Goal: Use online tool/utility: Utilize a website feature to perform a specific function

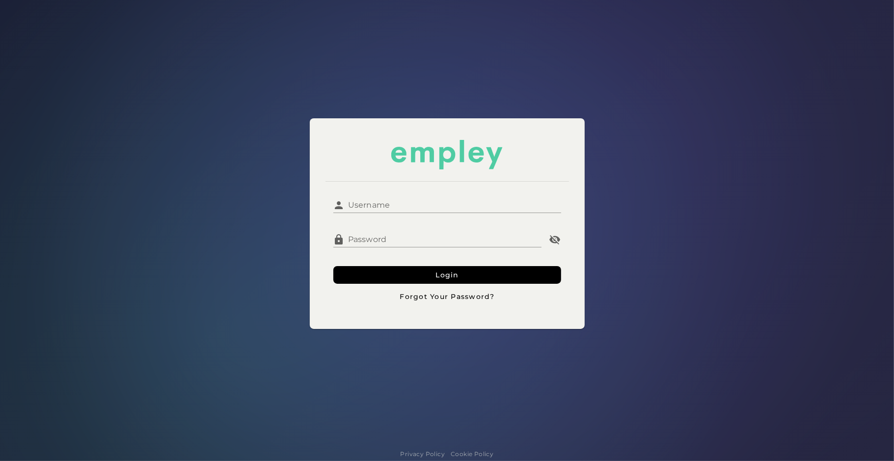
click at [396, 211] on input "Username" at bounding box center [453, 202] width 216 height 24
type input "**********"
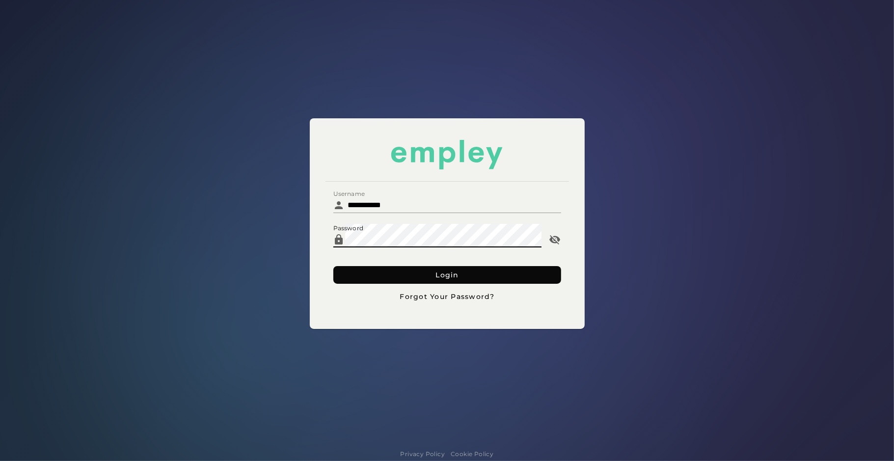
click at [413, 269] on button "Login" at bounding box center [448, 275] width 228 height 18
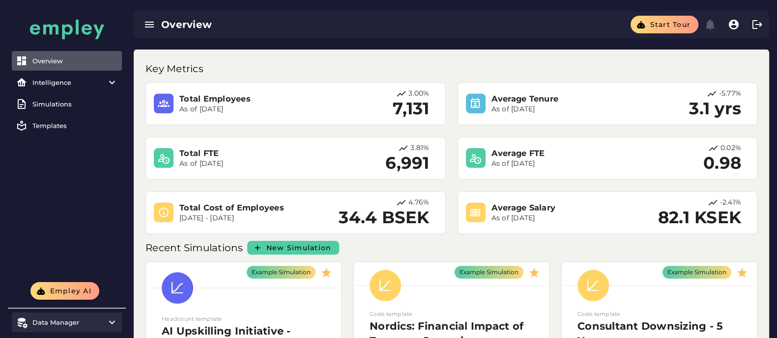
click at [95, 325] on div "Data Manager" at bounding box center [66, 323] width 69 height 8
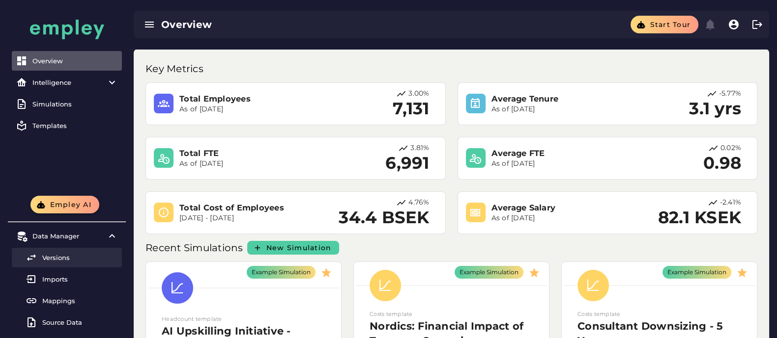
click at [61, 258] on div "Versions" at bounding box center [80, 258] width 76 height 8
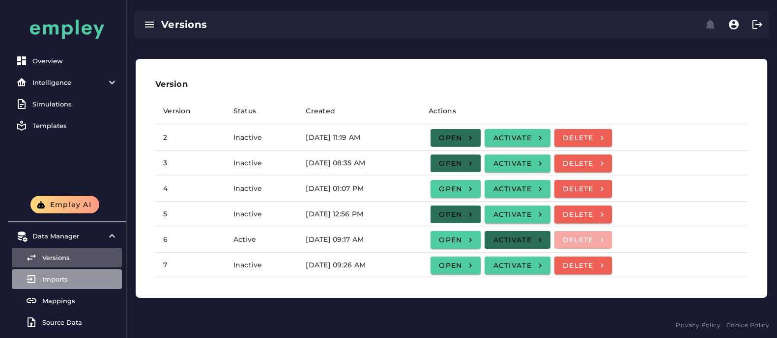
click at [67, 282] on div "Imports" at bounding box center [80, 280] width 76 height 8
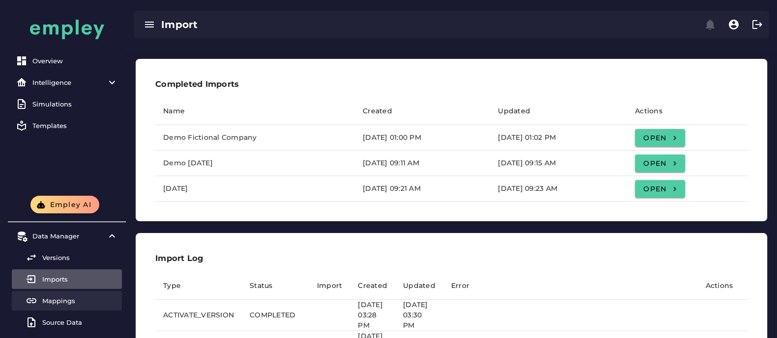
click at [64, 301] on div "Mappings" at bounding box center [80, 301] width 76 height 8
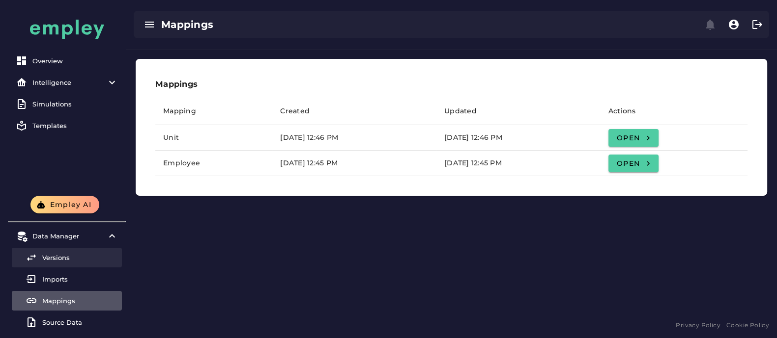
drag, startPoint x: 71, startPoint y: 267, endPoint x: 41, endPoint y: 256, distance: 32.3
click at [41, 256] on div at bounding box center [34, 258] width 17 height 12
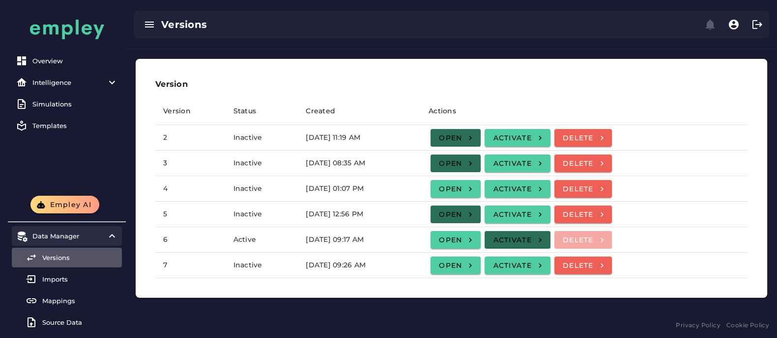
click at [76, 237] on div "Data Manager" at bounding box center [66, 236] width 69 height 8
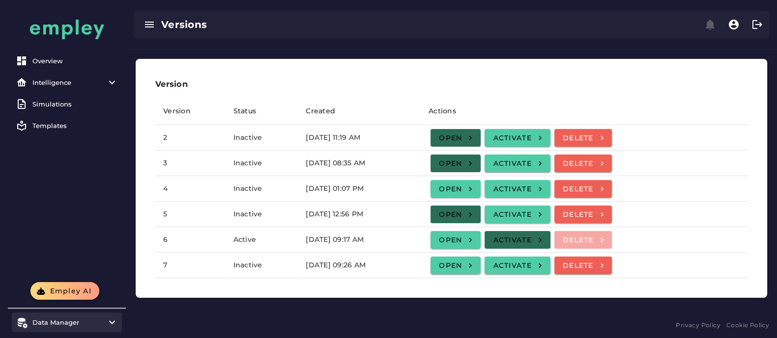
click at [72, 324] on div "Data Manager" at bounding box center [66, 323] width 69 height 8
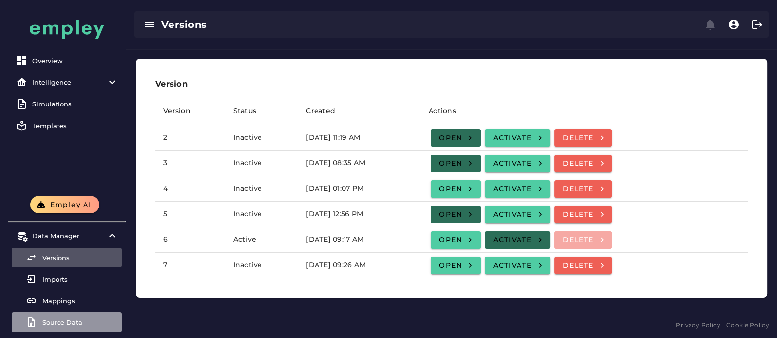
click at [76, 320] on div "Source Data" at bounding box center [80, 323] width 76 height 8
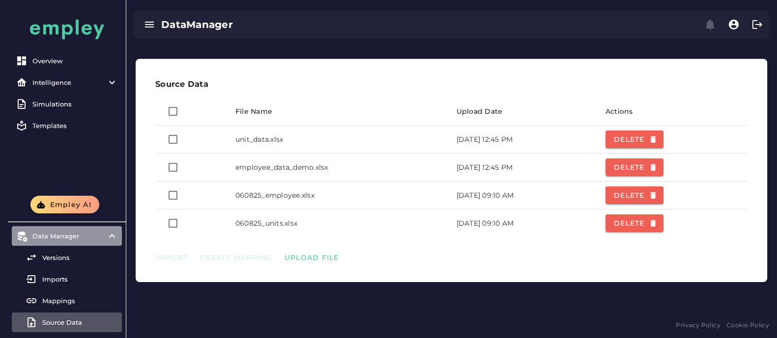
click at [88, 243] on item\) "Data Manager" at bounding box center [67, 236] width 110 height 20
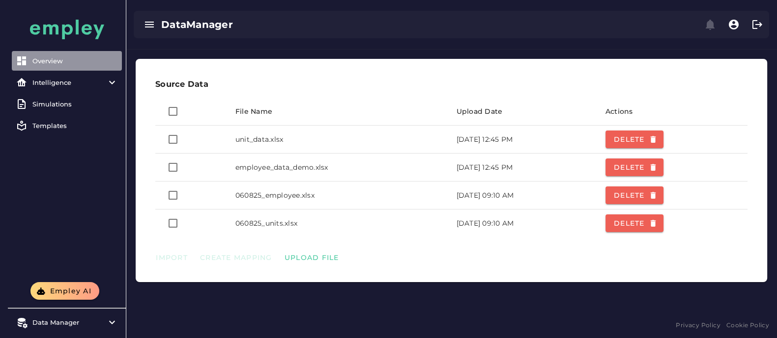
click at [74, 60] on div "Overview" at bounding box center [74, 61] width 85 height 8
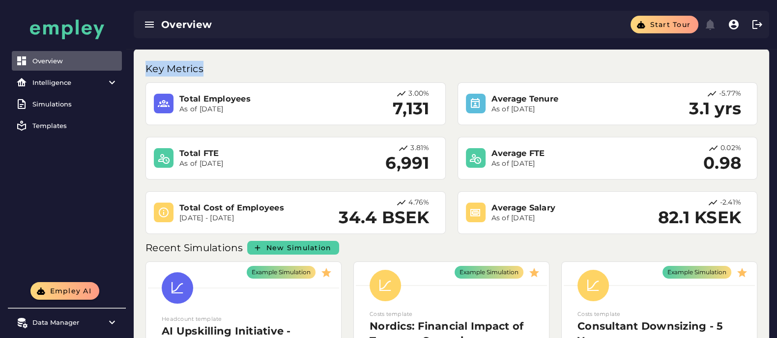
drag, startPoint x: 209, startPoint y: 70, endPoint x: 143, endPoint y: 71, distance: 65.3
click at [143, 71] on div "Key Metrics" at bounding box center [450, 66] width 623 height 22
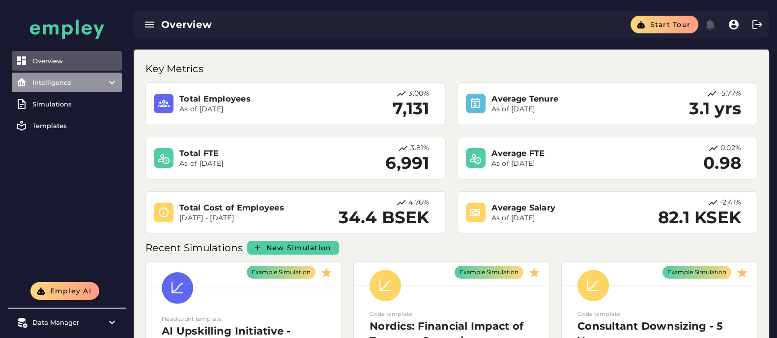
click at [63, 82] on div "Intelligence" at bounding box center [66, 83] width 69 height 8
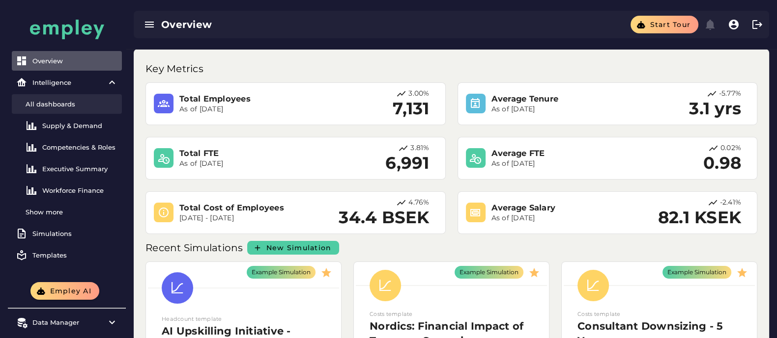
click at [64, 101] on div "All dashboards" at bounding box center [72, 104] width 92 height 8
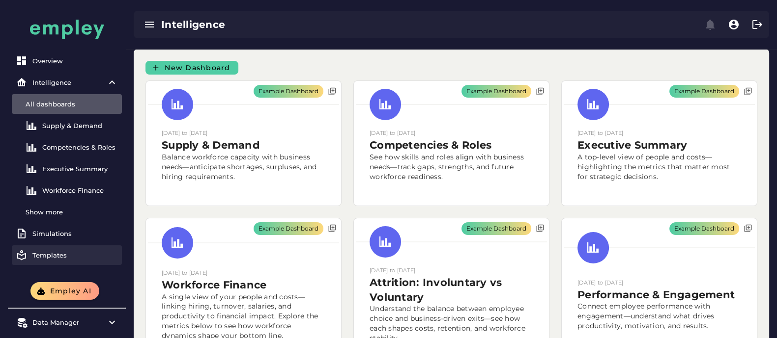
click at [44, 262] on link "Templates" at bounding box center [67, 256] width 110 height 20
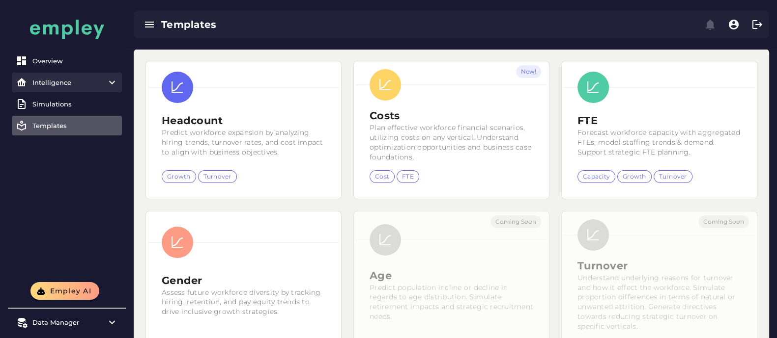
click at [58, 77] on item\) "Intelligence" at bounding box center [67, 83] width 110 height 20
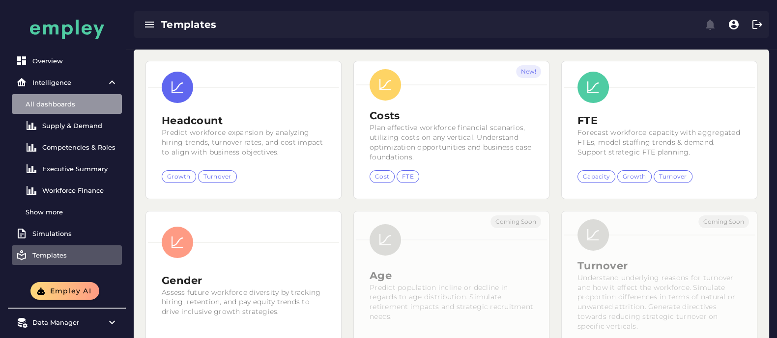
click at [65, 102] on div "All dashboards" at bounding box center [72, 104] width 92 height 8
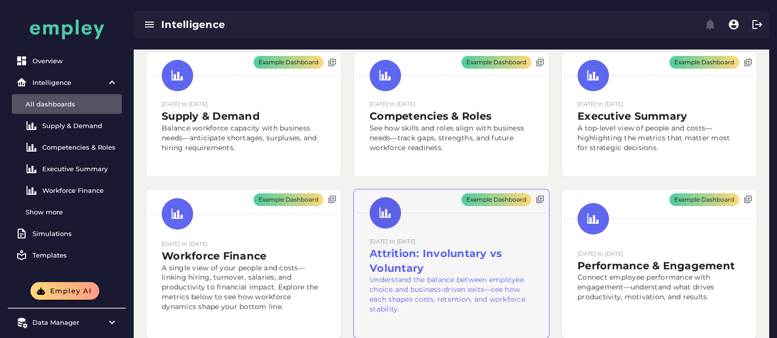
scroll to position [30, 0]
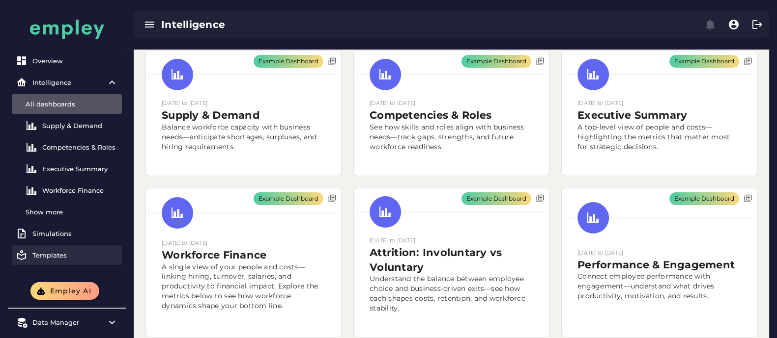
click at [53, 254] on div "Templates" at bounding box center [74, 255] width 85 height 8
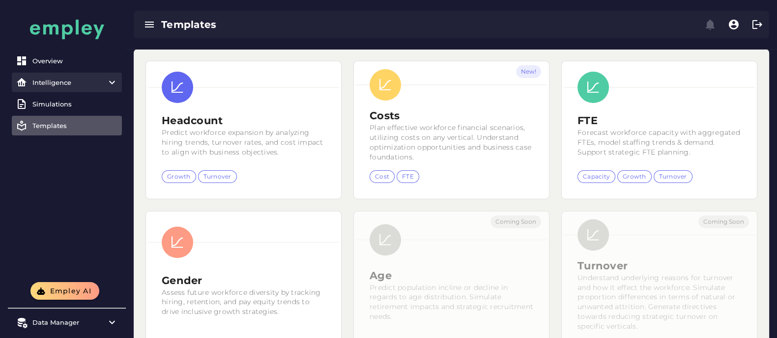
click at [73, 84] on div "Intelligence" at bounding box center [66, 83] width 69 height 8
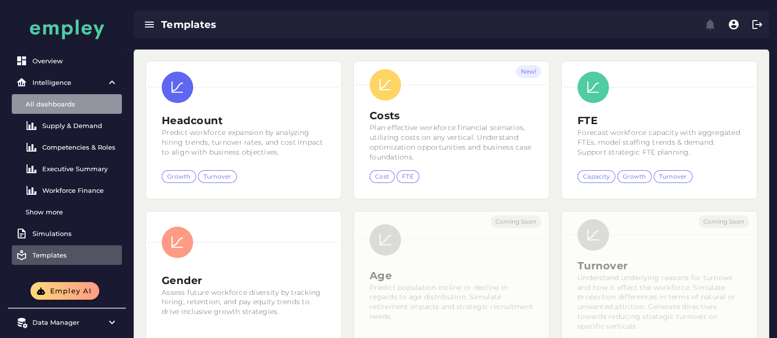
click at [49, 102] on div "All dashboards" at bounding box center [72, 104] width 92 height 8
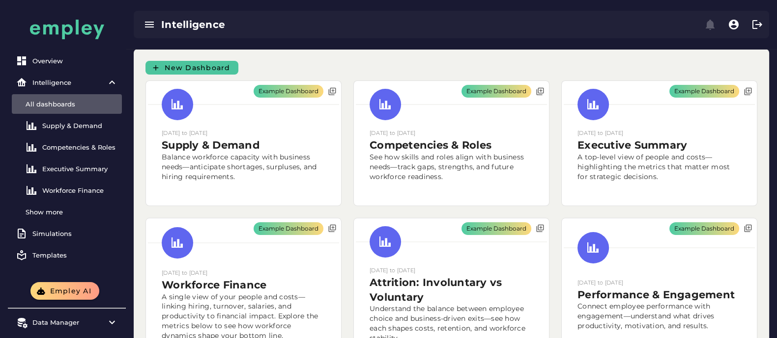
click at [204, 62] on button "New Dashboard" at bounding box center [191, 68] width 93 height 14
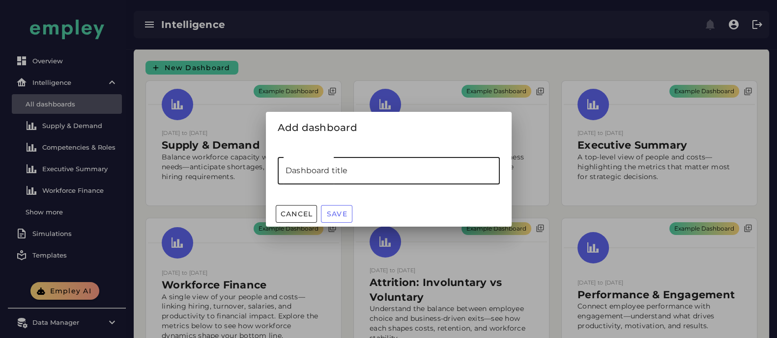
click at [322, 177] on input "Dashboard title" at bounding box center [389, 171] width 222 height 28
type input "***"
click at [337, 216] on span "Save" at bounding box center [336, 214] width 21 height 9
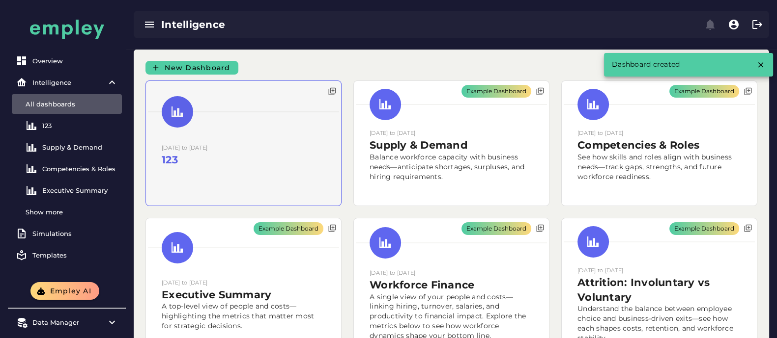
click at [279, 154] on div at bounding box center [243, 143] width 195 height 125
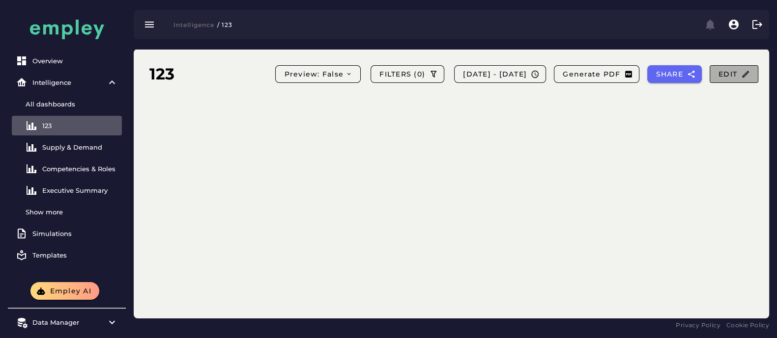
click at [716, 75] on button "Edit" at bounding box center [733, 74] width 49 height 18
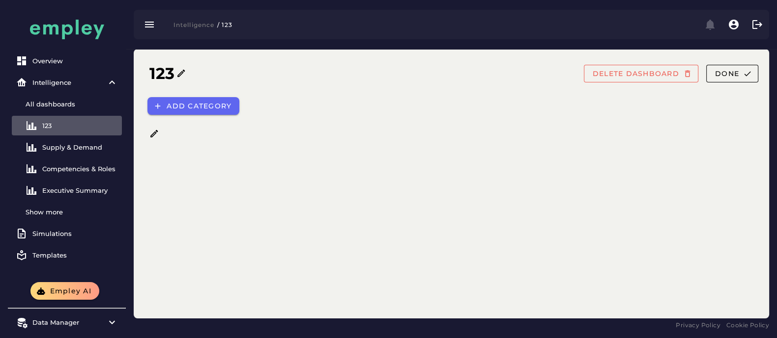
click at [154, 129] on icon at bounding box center [154, 134] width 10 height 10
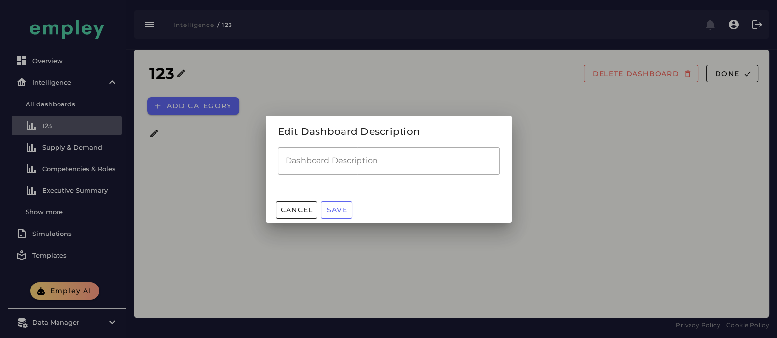
click at [316, 158] on input "Dashboard Description" at bounding box center [389, 161] width 222 height 28
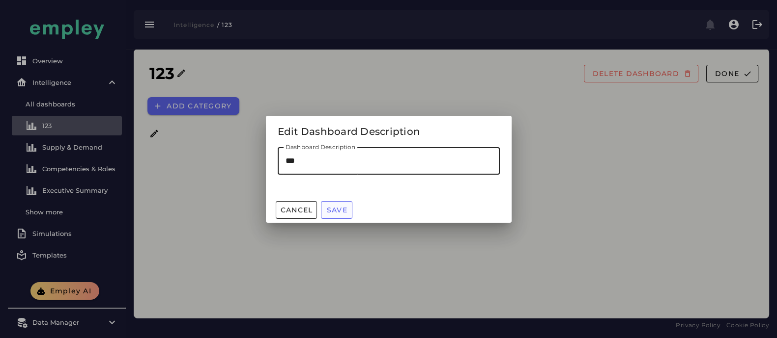
type input "***"
click at [336, 207] on span "Save" at bounding box center [336, 210] width 21 height 9
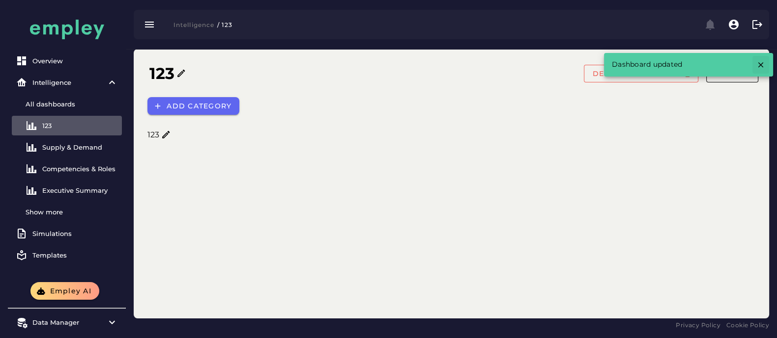
click at [760, 65] on icon "button" at bounding box center [760, 64] width 9 height 9
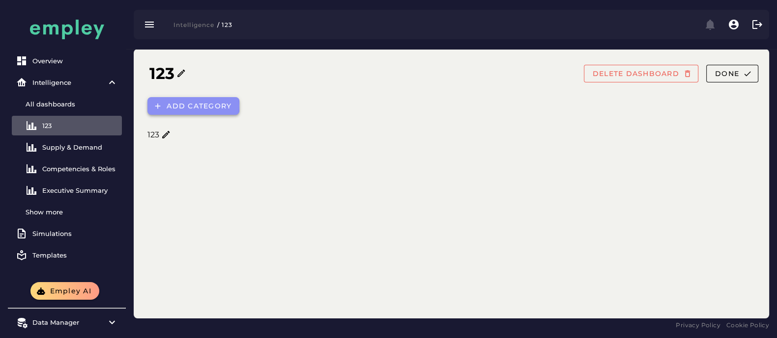
click at [197, 108] on span "Add category" at bounding box center [198, 106] width 65 height 9
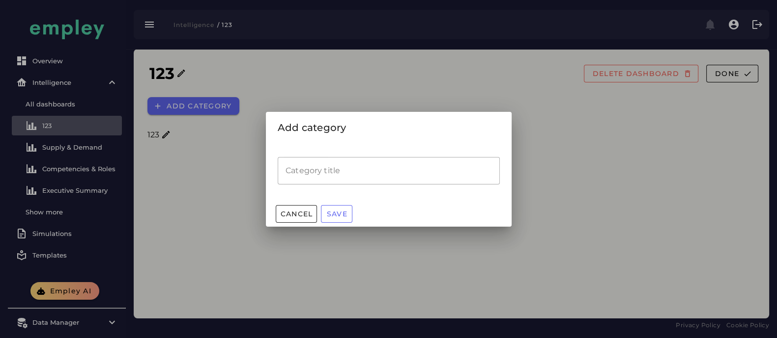
click at [322, 173] on input "Category title" at bounding box center [389, 171] width 222 height 28
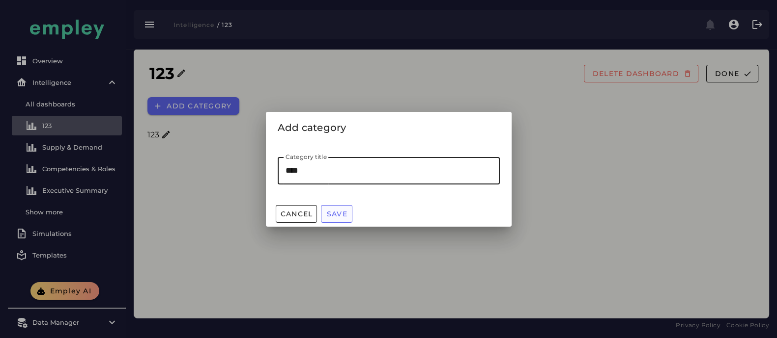
type input "****"
click at [337, 212] on span "Save" at bounding box center [336, 214] width 21 height 9
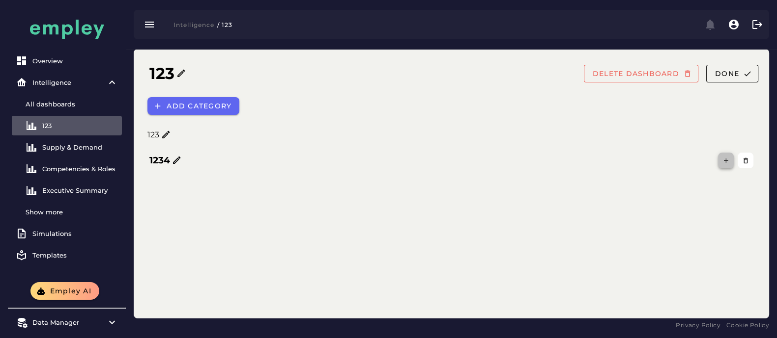
click at [719, 165] on button "button" at bounding box center [726, 161] width 16 height 16
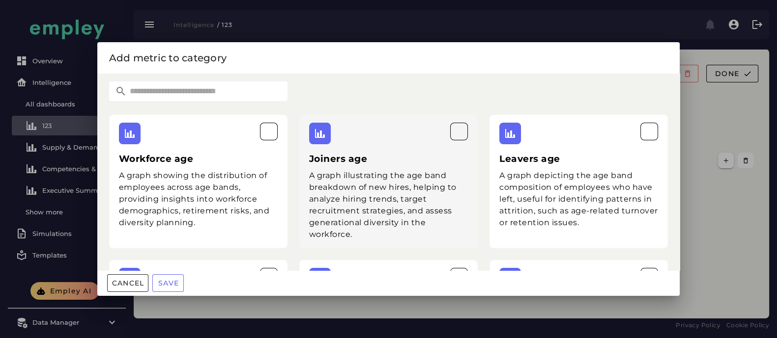
scroll to position [8, 0]
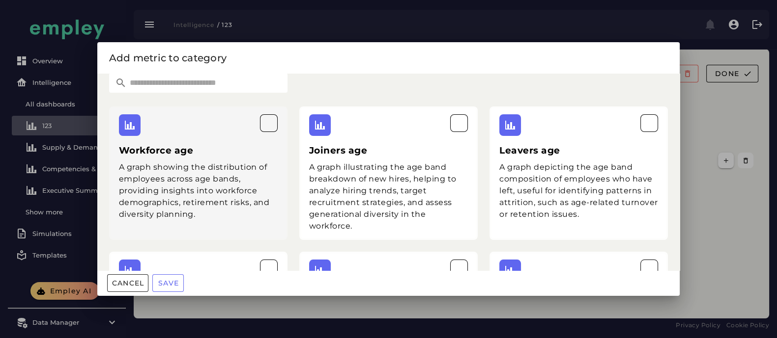
click at [219, 200] on div "A graph showing the distribution of employees across age bands, providing insig…" at bounding box center [198, 191] width 159 height 59
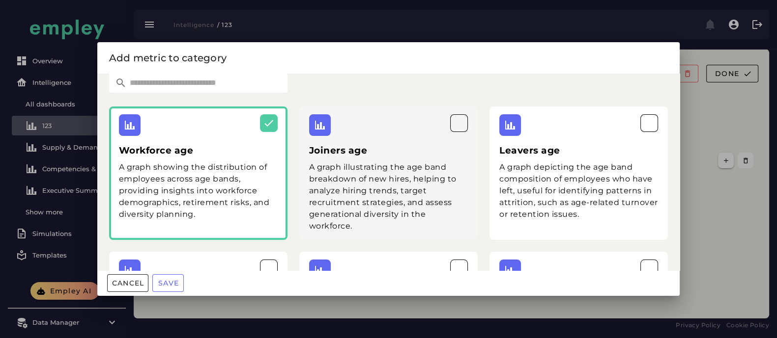
click at [389, 192] on div "A graph illustrating the age band breakdown of new hires, helping to analyze hi…" at bounding box center [388, 197] width 159 height 71
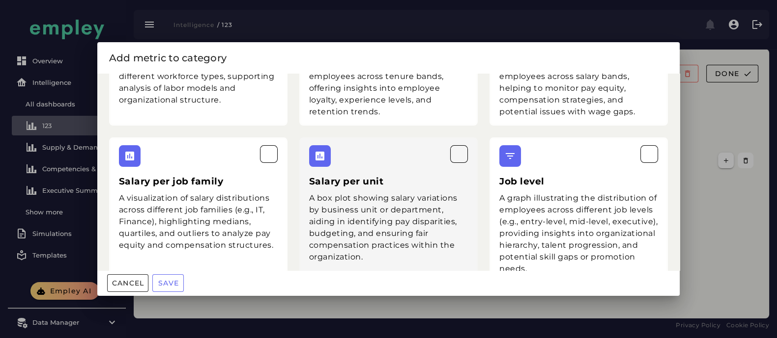
scroll to position [417, 0]
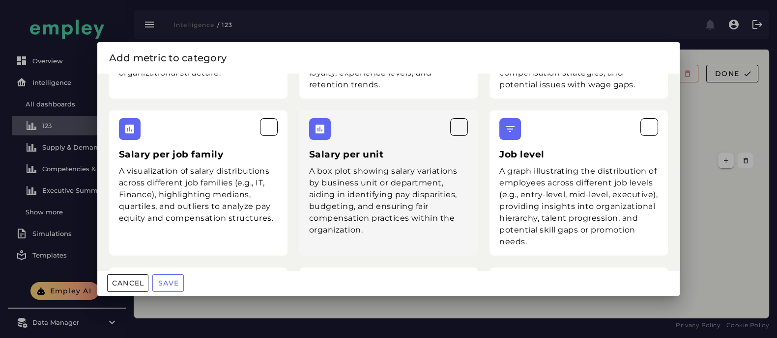
click at [389, 192] on div "A box plot showing salary variations by business unit or department, aiding in …" at bounding box center [388, 201] width 159 height 71
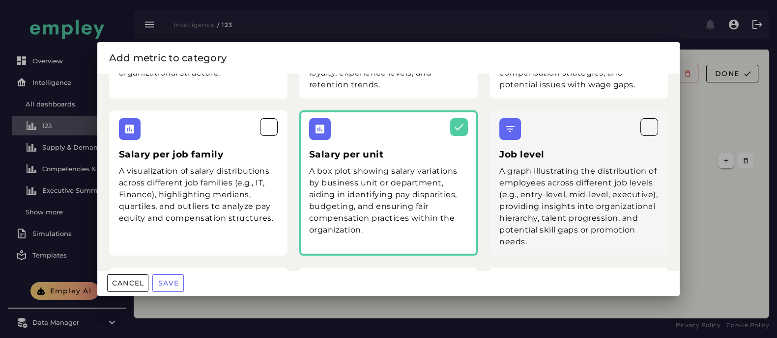
click at [510, 206] on div "A graph illustrating the distribution of employees across different job levels …" at bounding box center [578, 207] width 159 height 83
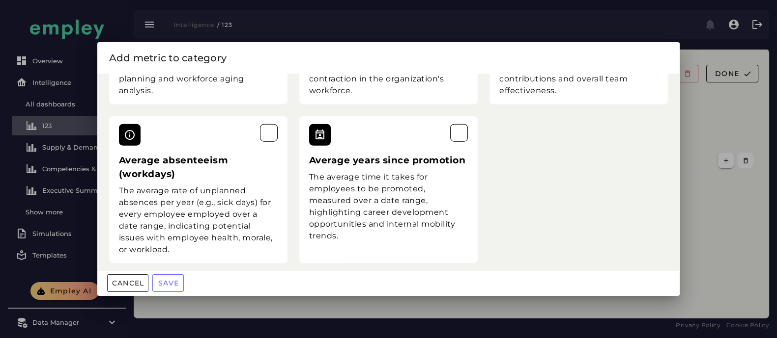
scroll to position [3187, 0]
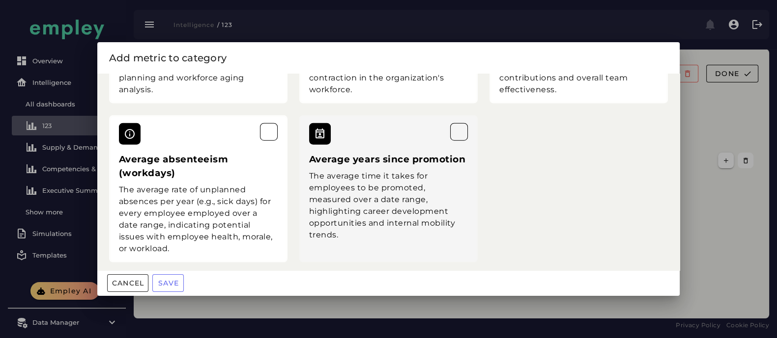
click at [364, 161] on h3 "Average years since promotion" at bounding box center [388, 160] width 159 height 14
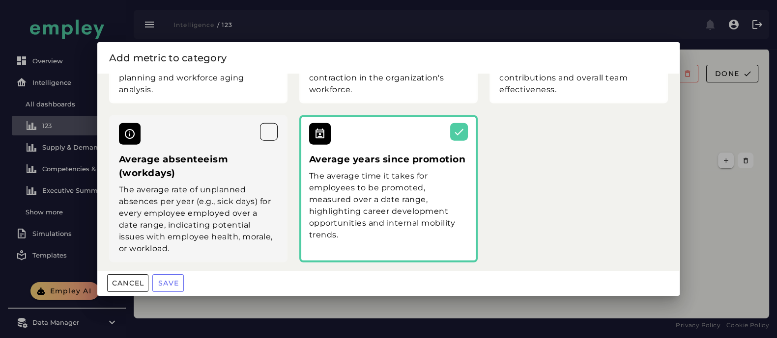
click at [201, 203] on div "The average rate of unplanned absences per year (e.g., sick days) for every emp…" at bounding box center [198, 219] width 159 height 71
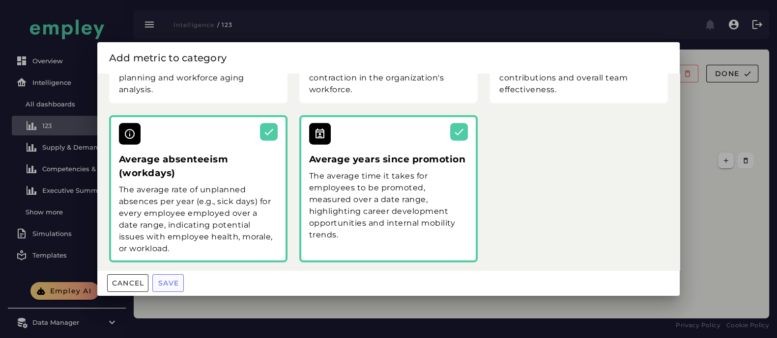
click at [165, 276] on button "Save" at bounding box center [167, 284] width 31 height 18
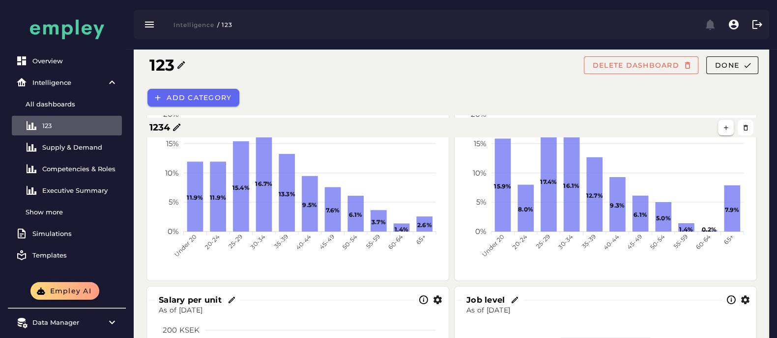
scroll to position [0, 0]
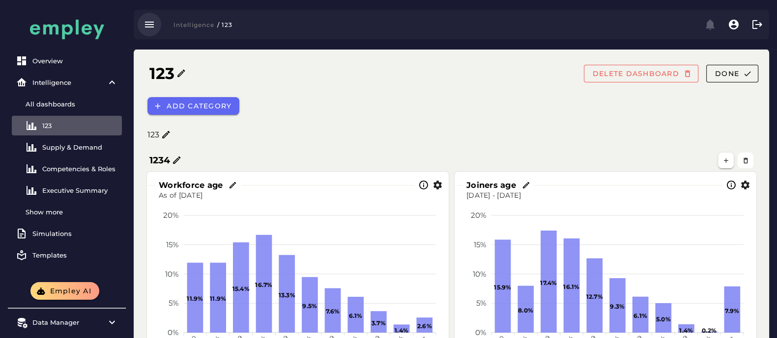
click at [147, 28] on icon "button" at bounding box center [149, 25] width 12 height 12
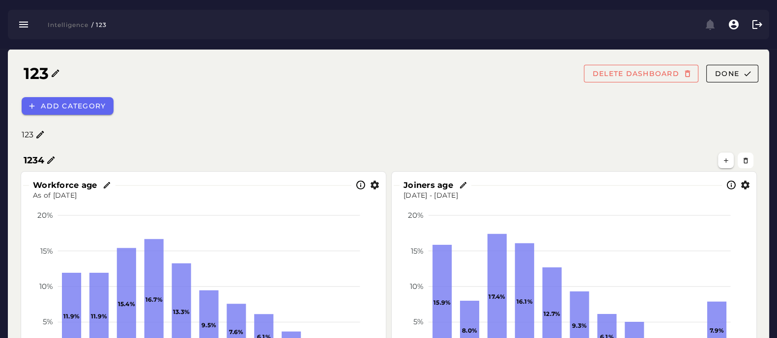
click at [30, 35] on div "Intelligence / 123" at bounding box center [388, 24] width 761 height 29
click at [20, 21] on icon "button" at bounding box center [24, 25] width 12 height 12
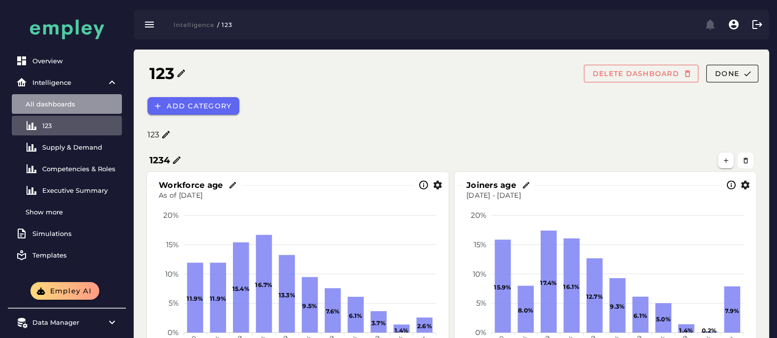
click at [63, 94] on link "All dashboards" at bounding box center [67, 104] width 110 height 20
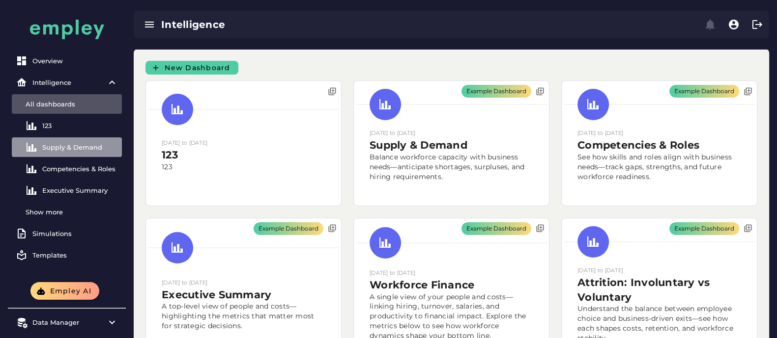
click at [40, 150] on div at bounding box center [34, 147] width 17 height 12
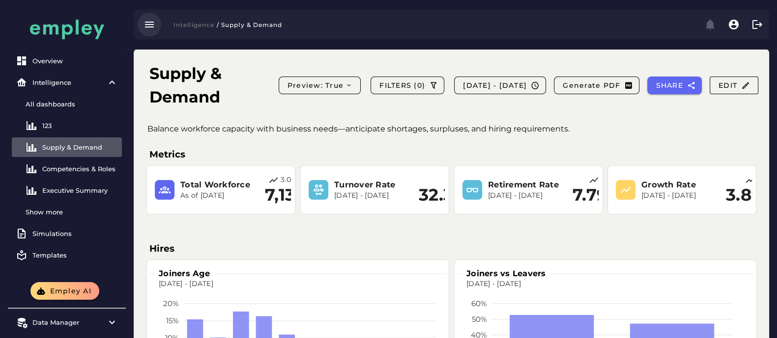
click at [151, 23] on icon "button" at bounding box center [149, 25] width 12 height 12
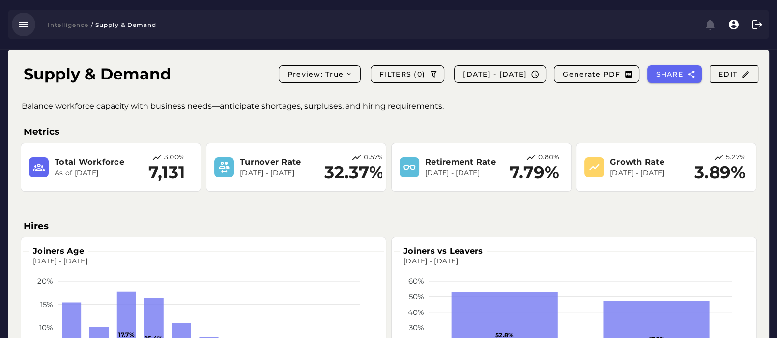
click at [28, 19] on icon "button" at bounding box center [24, 25] width 12 height 12
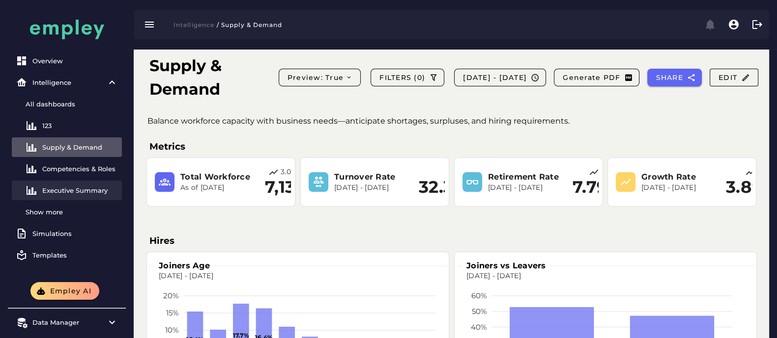
scroll to position [8, 0]
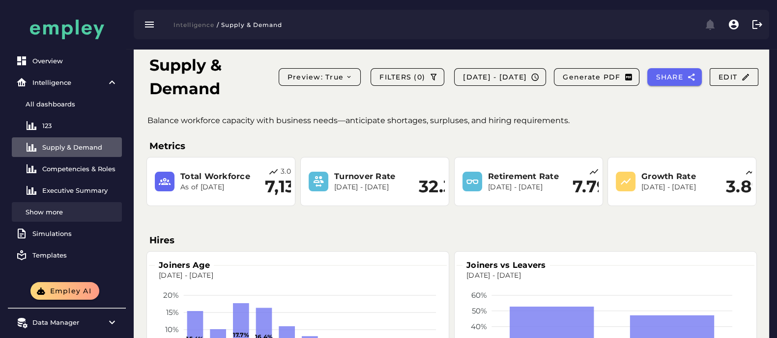
click at [68, 209] on div "Show more" at bounding box center [72, 212] width 92 height 8
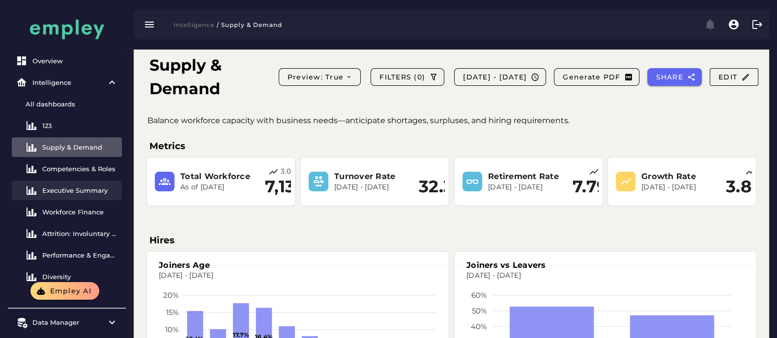
click at [85, 186] on link "Executive Summary" at bounding box center [67, 191] width 110 height 20
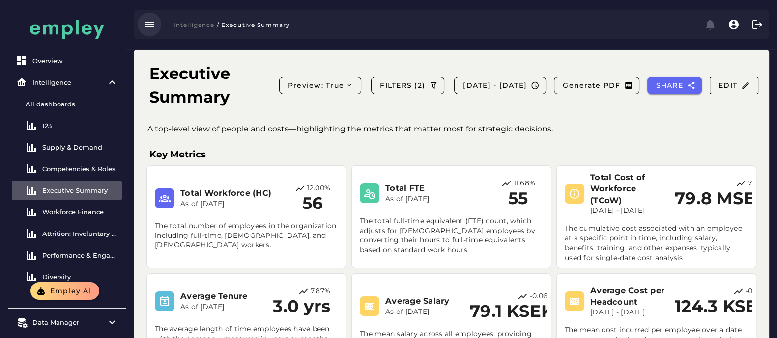
click at [138, 26] on button "button" at bounding box center [150, 25] width 24 height 24
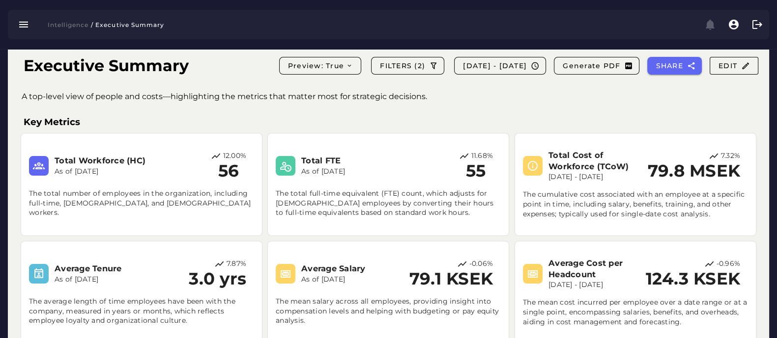
scroll to position [8, 0]
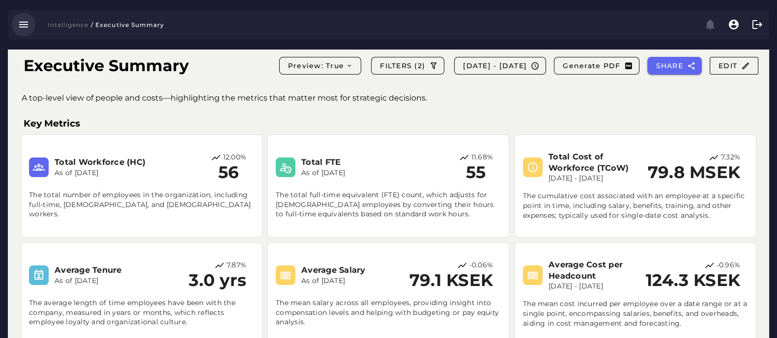
click at [25, 25] on icon "button" at bounding box center [24, 25] width 12 height 12
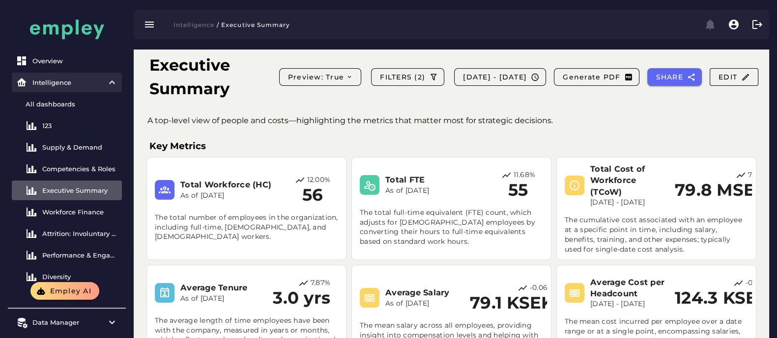
click at [54, 87] on item\) "Intelligence" at bounding box center [67, 83] width 110 height 20
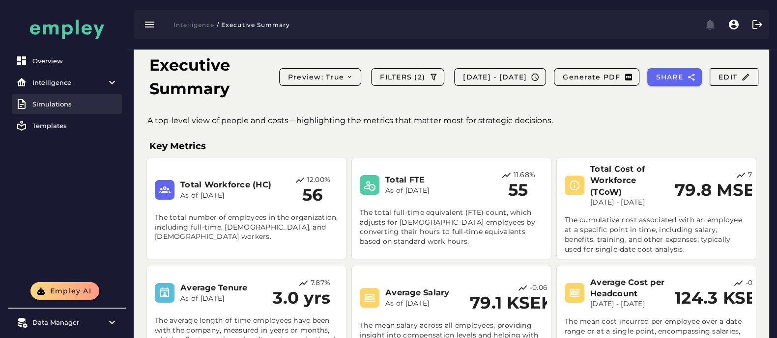
click at [85, 109] on link "Simulations" at bounding box center [67, 104] width 110 height 20
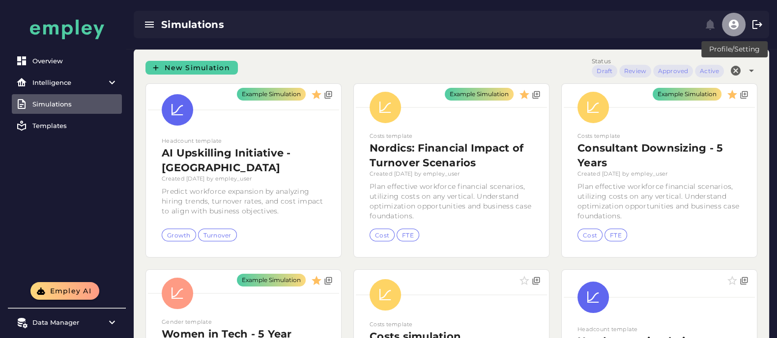
click at [732, 27] on icon "button" at bounding box center [733, 25] width 12 height 12
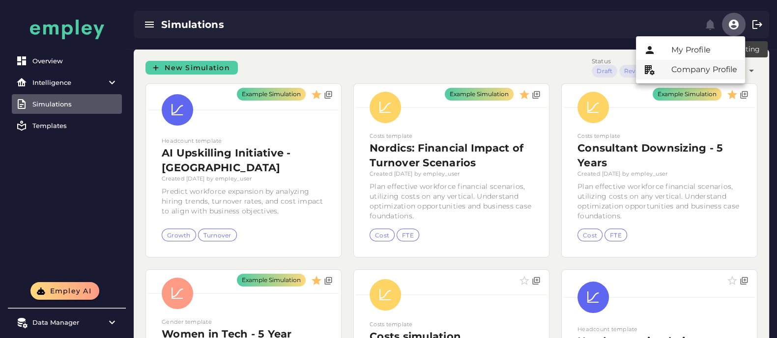
click at [685, 68] on div "Company Profile" at bounding box center [704, 70] width 66 height 12
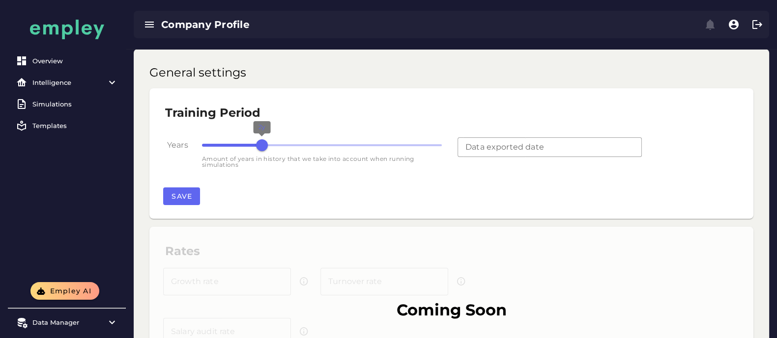
type input "**********"
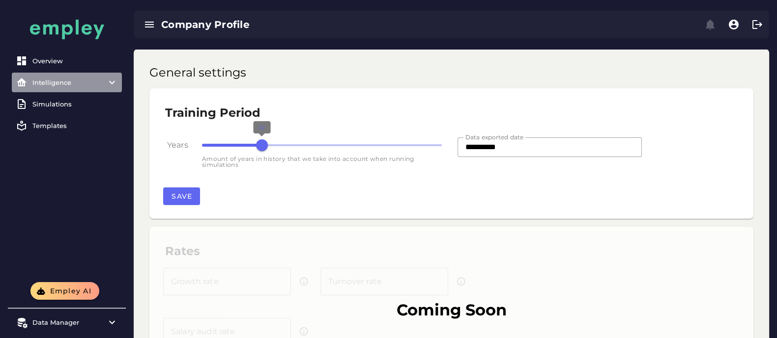
click at [63, 81] on div "Intelligence" at bounding box center [66, 83] width 69 height 8
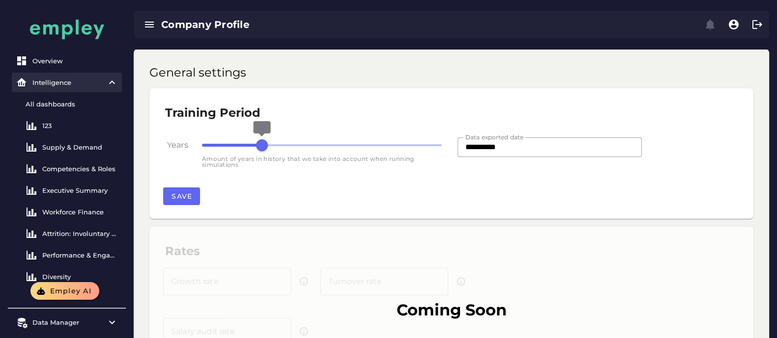
click at [61, 85] on div "Intelligence" at bounding box center [66, 83] width 69 height 8
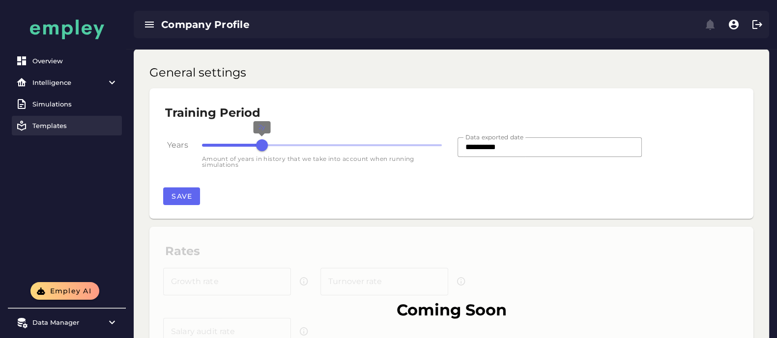
click at [45, 123] on div "Templates" at bounding box center [74, 126] width 85 height 8
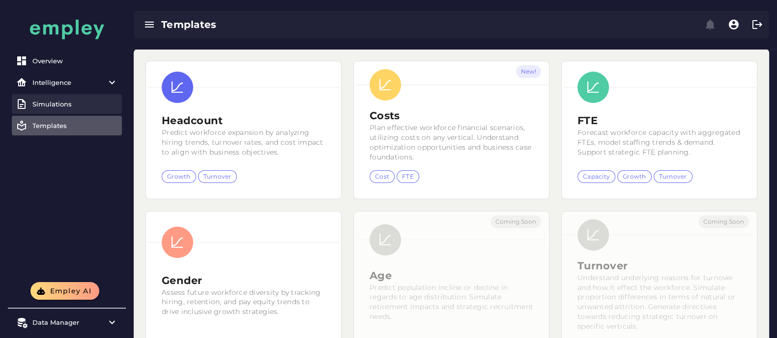
click at [48, 99] on link "Simulations" at bounding box center [67, 104] width 110 height 20
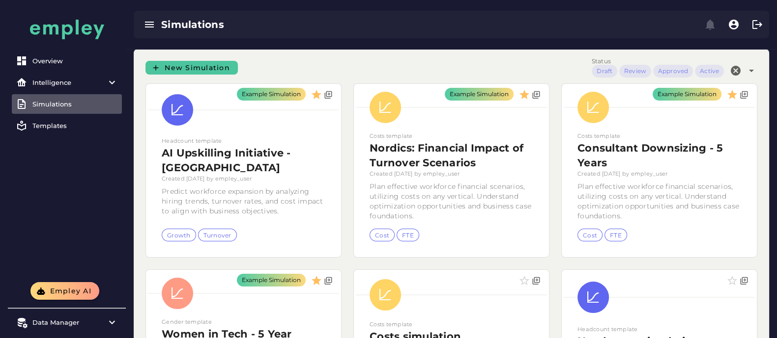
click at [192, 72] on link "New Simulation" at bounding box center [191, 68] width 92 height 14
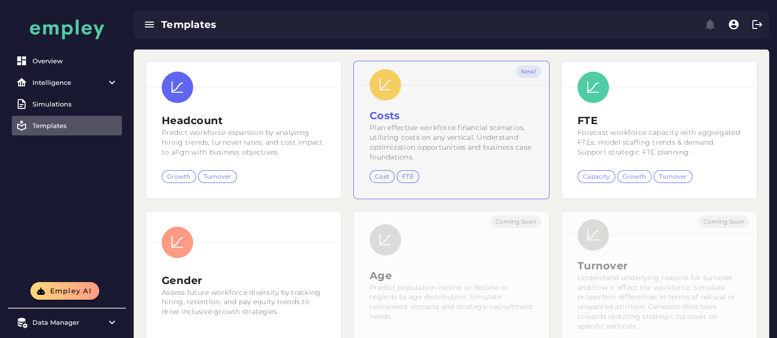
click at [421, 134] on div "New!" at bounding box center [451, 130] width 195 height 138
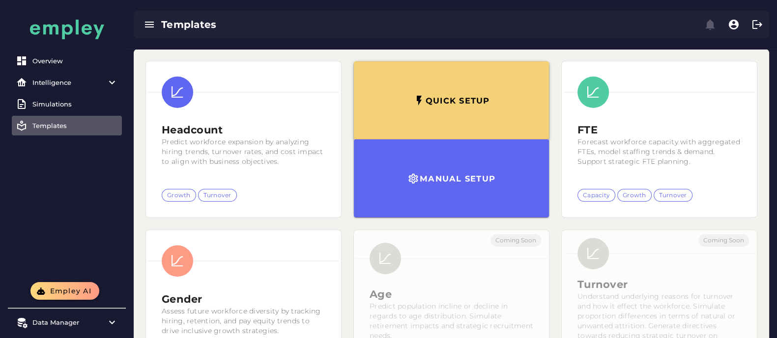
click at [469, 113] on button "Quick setup" at bounding box center [451, 100] width 195 height 78
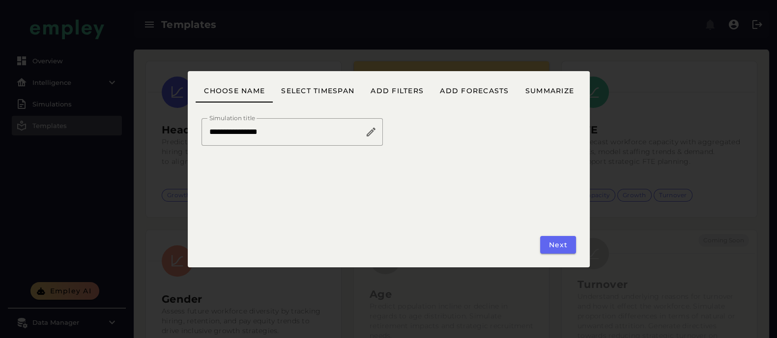
click at [261, 131] on input "**********" at bounding box center [283, 132] width 164 height 28
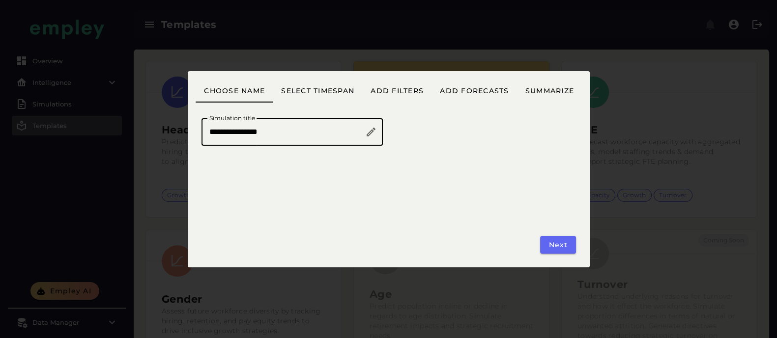
click at [261, 131] on input "**********" at bounding box center [283, 132] width 164 height 28
type input "**********"
click at [543, 242] on button "Next" at bounding box center [557, 245] width 35 height 18
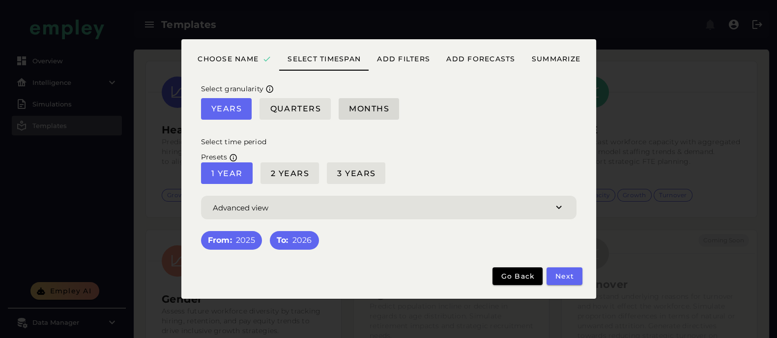
click at [351, 115] on button "Months" at bounding box center [368, 109] width 60 height 22
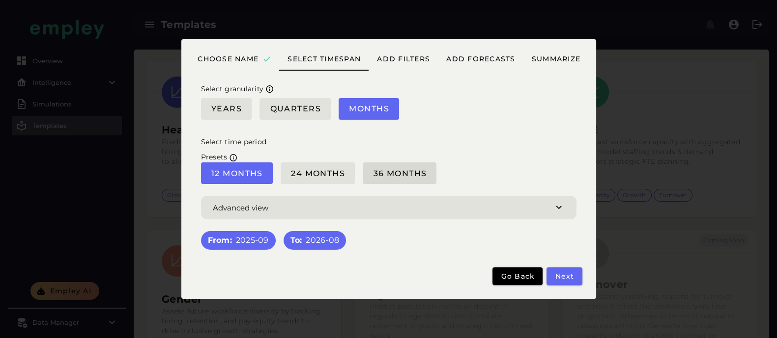
click at [377, 176] on span "36 Months" at bounding box center [399, 173] width 54 height 9
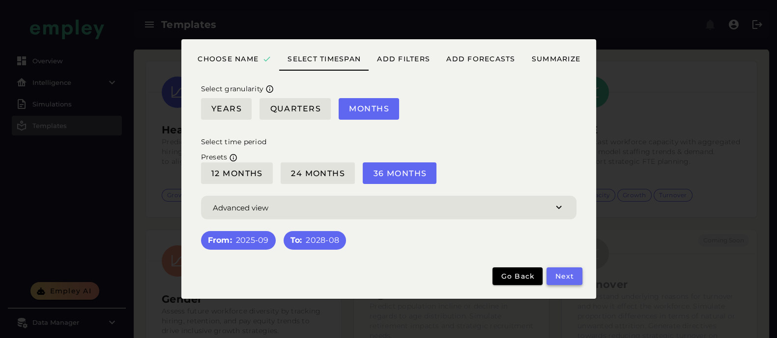
click at [569, 277] on span "Next" at bounding box center [564, 276] width 20 height 9
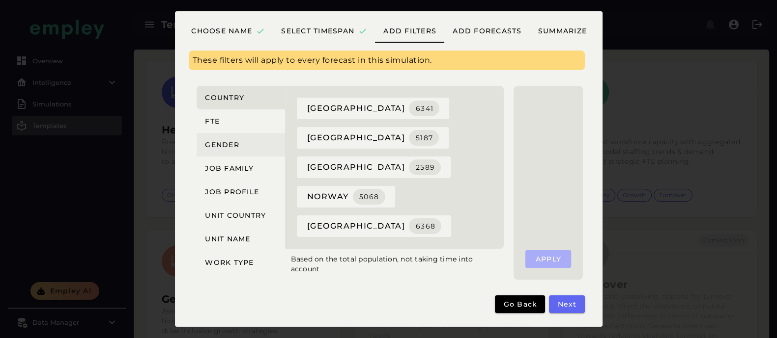
click at [226, 148] on span "Gender" at bounding box center [221, 144] width 35 height 9
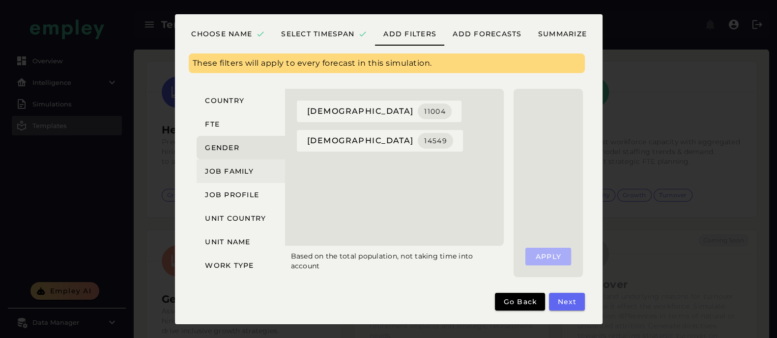
click at [236, 175] on span "Job family" at bounding box center [228, 171] width 49 height 9
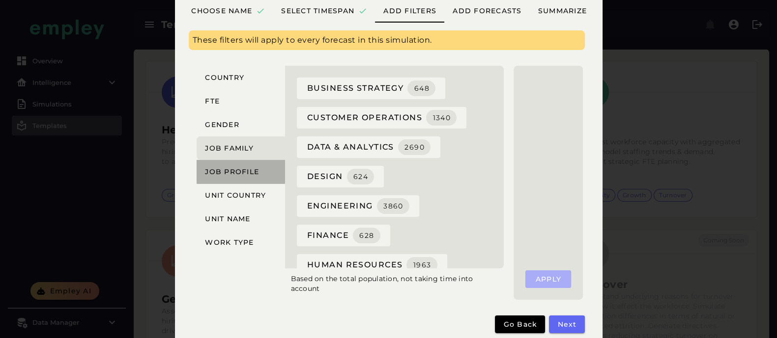
click at [217, 175] on span "Job profile" at bounding box center [231, 171] width 55 height 9
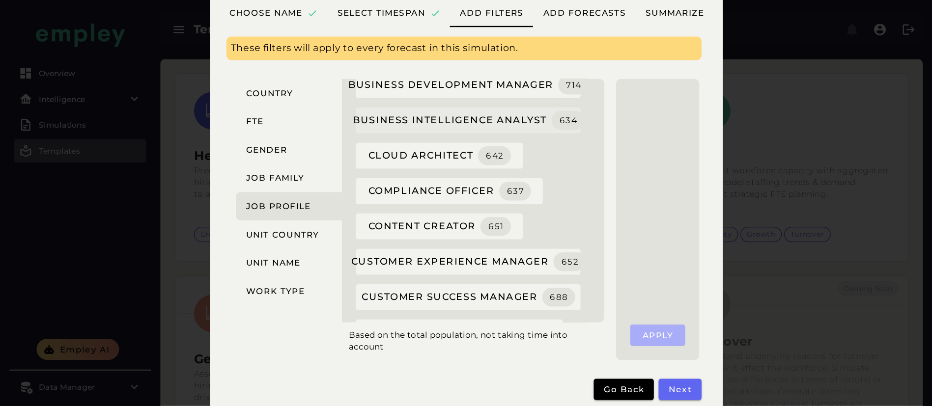
scroll to position [77, 0]
click at [232, 79] on span "Country" at bounding box center [224, 77] width 40 height 9
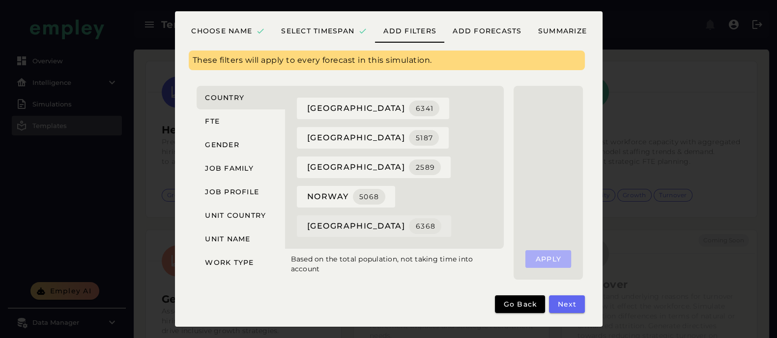
click at [328, 223] on span "sweden 6368" at bounding box center [373, 227] width 135 height 16
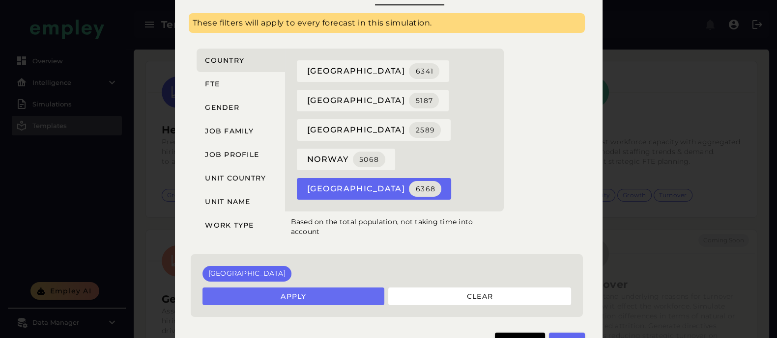
click at [342, 299] on button "Apply" at bounding box center [293, 297] width 182 height 18
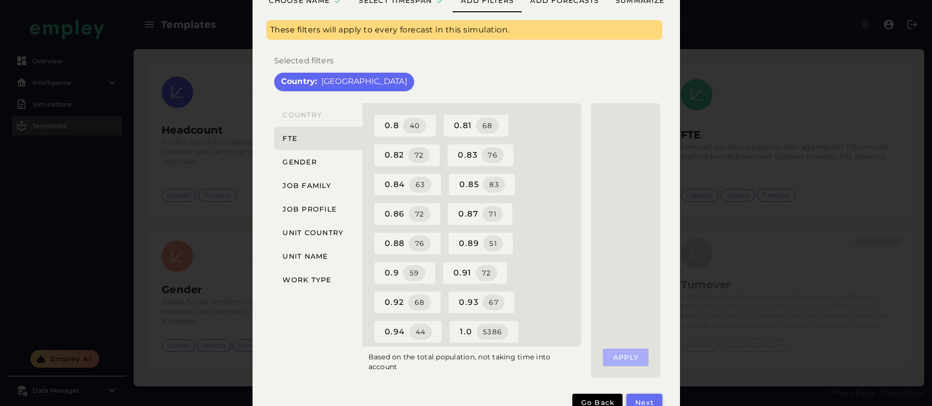
click at [644, 397] on button "Next" at bounding box center [643, 403] width 35 height 18
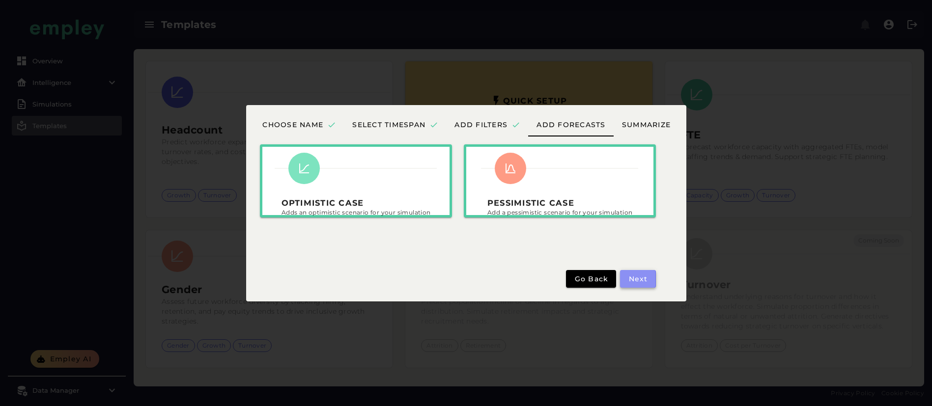
click at [636, 276] on span "Next" at bounding box center [638, 279] width 20 height 9
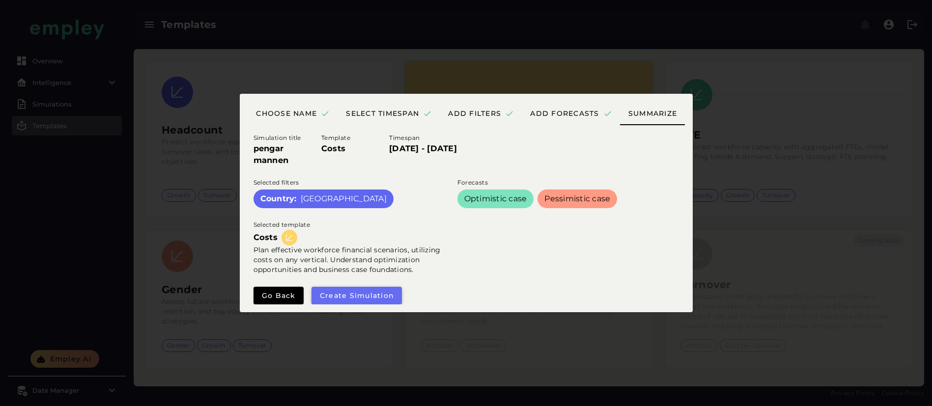
click at [386, 287] on button "Create simulation" at bounding box center [356, 296] width 91 height 18
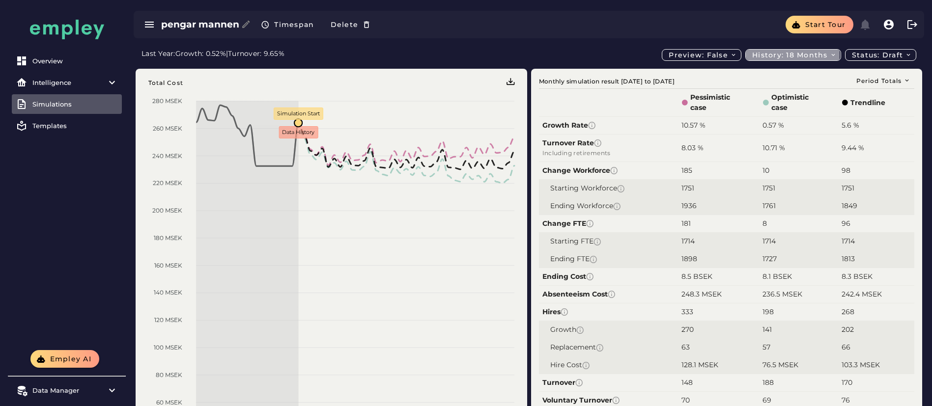
click at [807, 55] on span "History: 18 months" at bounding box center [794, 55] width 85 height 9
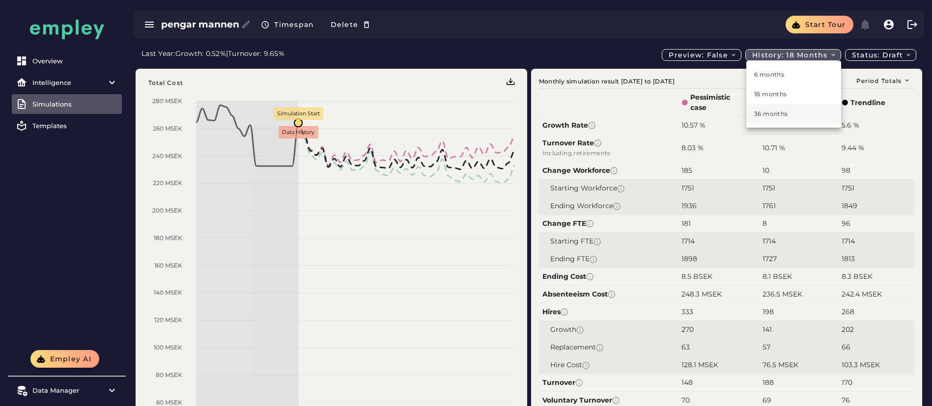
click at [780, 113] on div "36 months" at bounding box center [793, 114] width 79 height 9
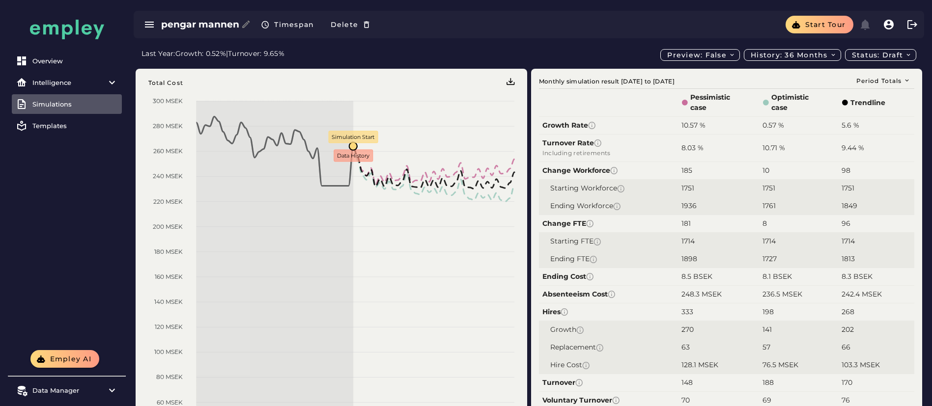
scroll to position [7, 0]
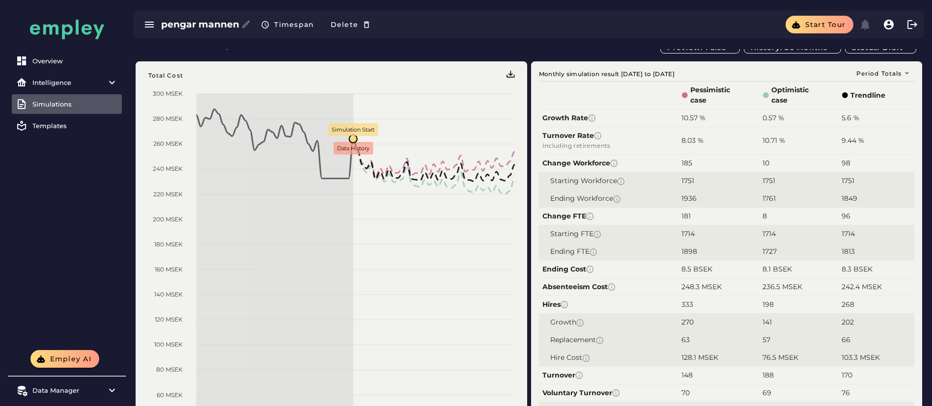
drag, startPoint x: 714, startPoint y: 103, endPoint x: 696, endPoint y: 91, distance: 21.4
click at [696, 91] on span "Pessimistic case" at bounding box center [712, 95] width 44 height 21
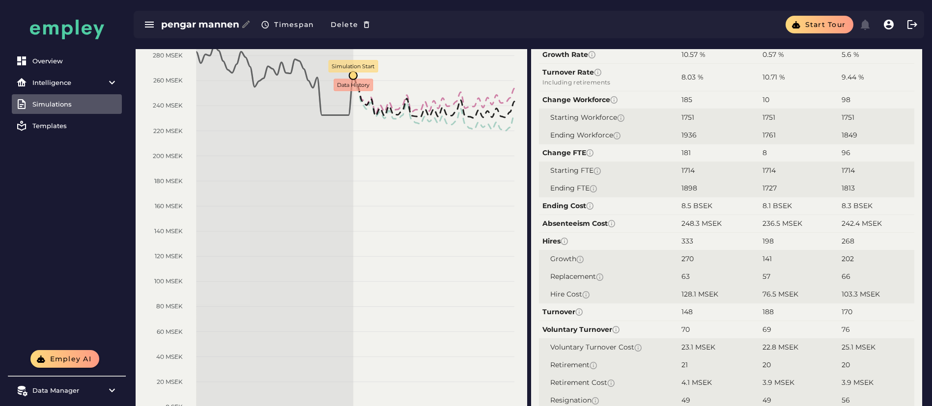
scroll to position [152, 0]
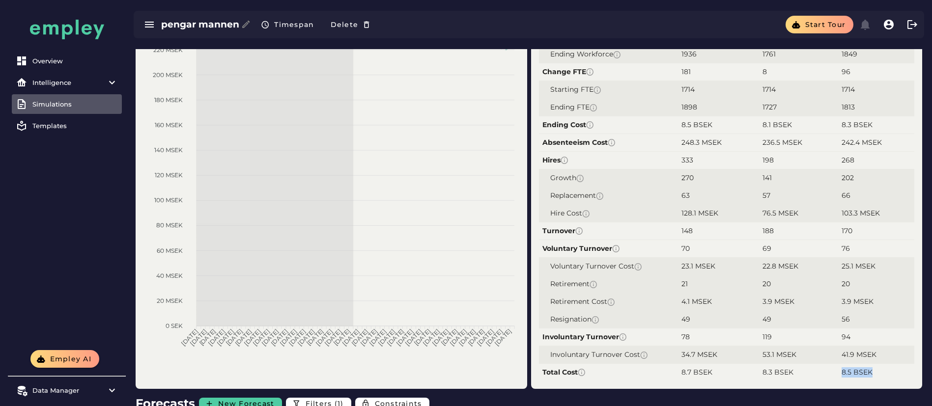
drag, startPoint x: 839, startPoint y: 374, endPoint x: 884, endPoint y: 374, distance: 44.7
click at [884, 374] on td "8.5 BSEK" at bounding box center [876, 372] width 77 height 18
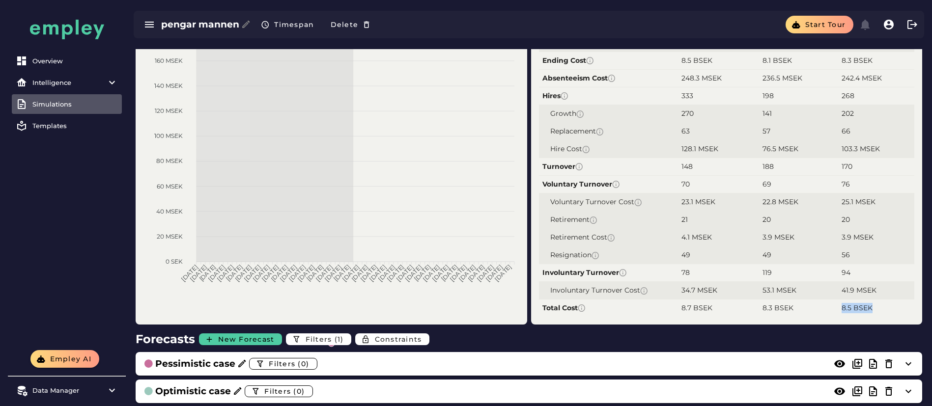
scroll to position [217, 0]
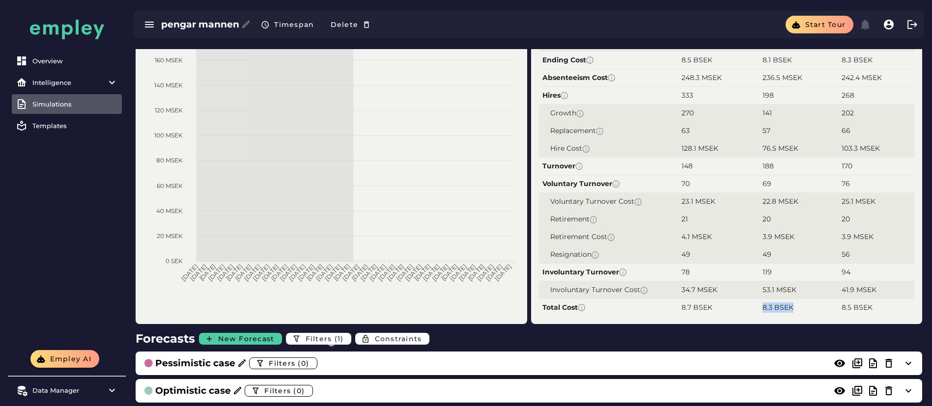
drag, startPoint x: 802, startPoint y: 308, endPoint x: 754, endPoint y: 310, distance: 47.7
click at [754, 310] on tr "Total Cost 8.7 BSEK 8.3 BSEK 8.5 BSEK" at bounding box center [727, 308] width 376 height 18
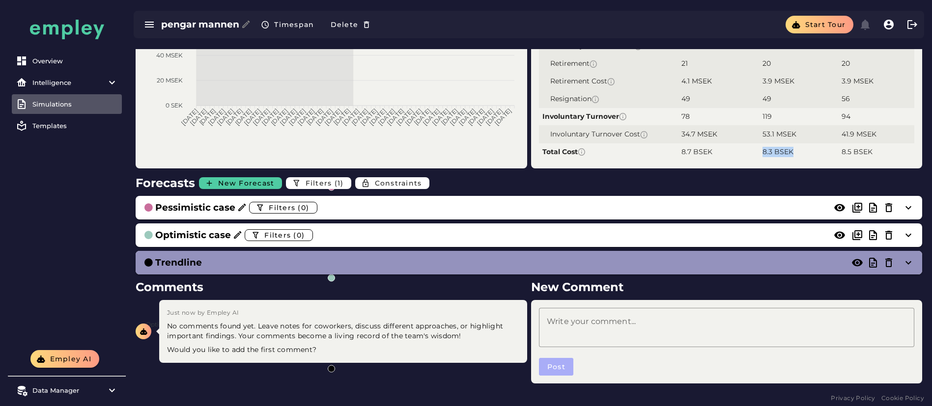
scroll to position [377, 0]
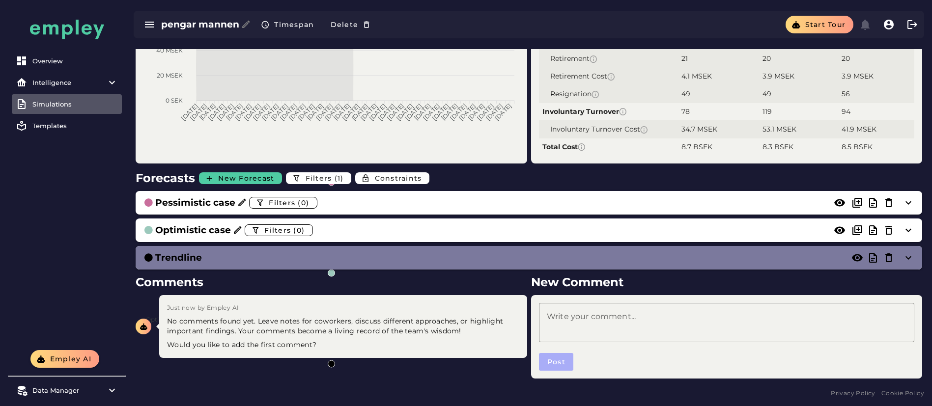
click at [606, 257] on div "Trendline" at bounding box center [518, 258] width 751 height 14
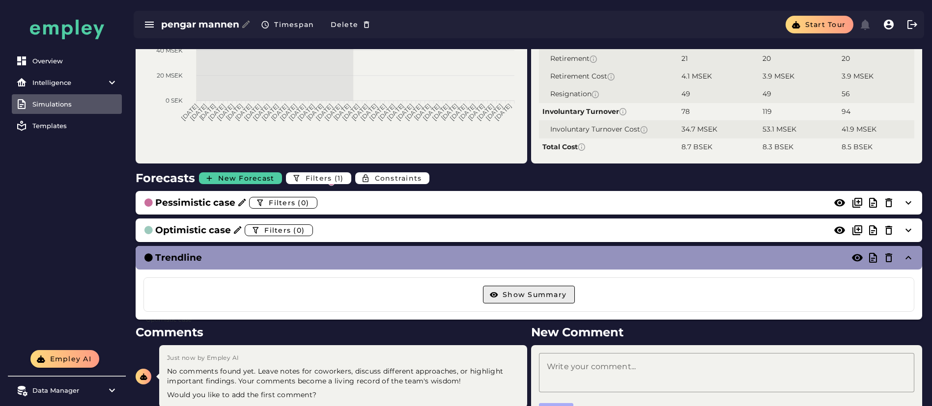
click at [524, 296] on span "Show Summary" at bounding box center [534, 294] width 64 height 9
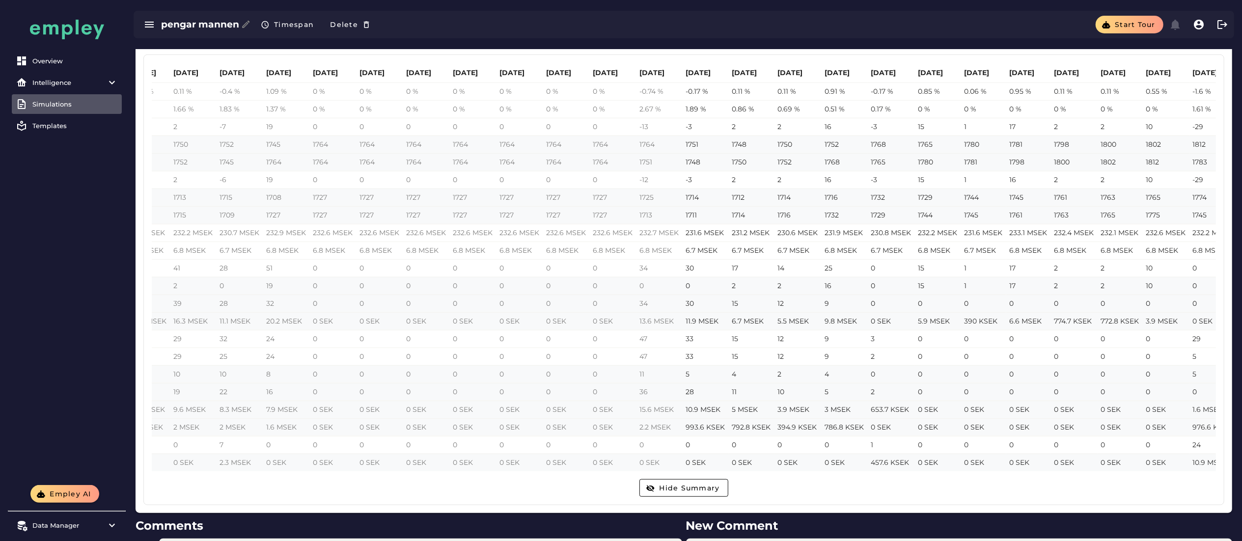
scroll to position [0, 1236]
click at [726, 338] on td "15" at bounding box center [749, 339] width 46 height 18
drag, startPoint x: 721, startPoint y: 338, endPoint x: 743, endPoint y: 338, distance: 21.6
click at [743, 338] on td "15" at bounding box center [749, 339] width 46 height 18
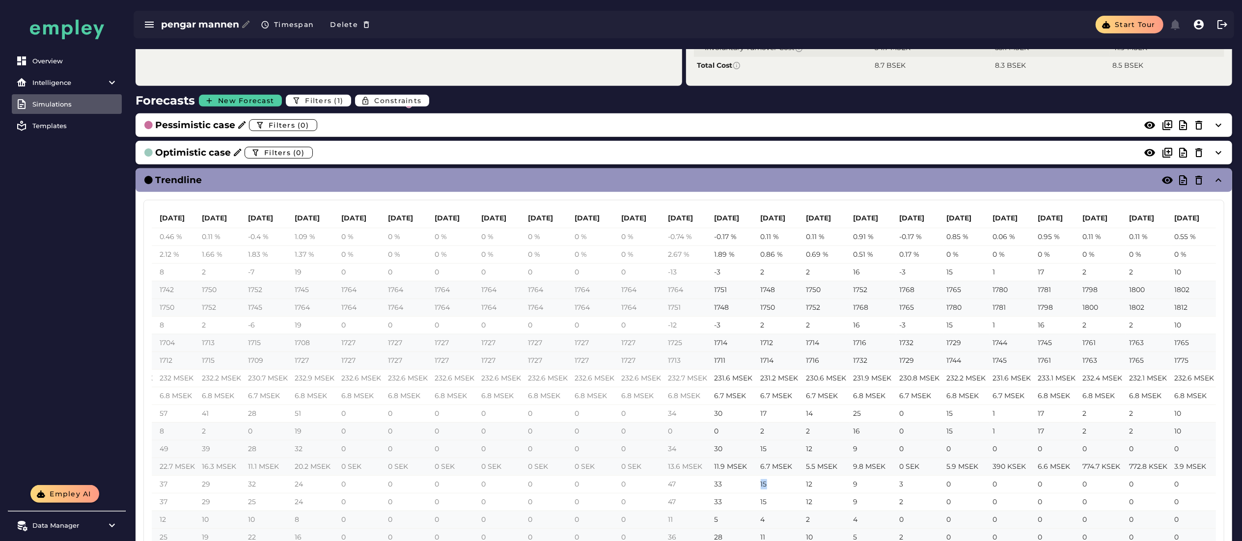
scroll to position [0, 1198]
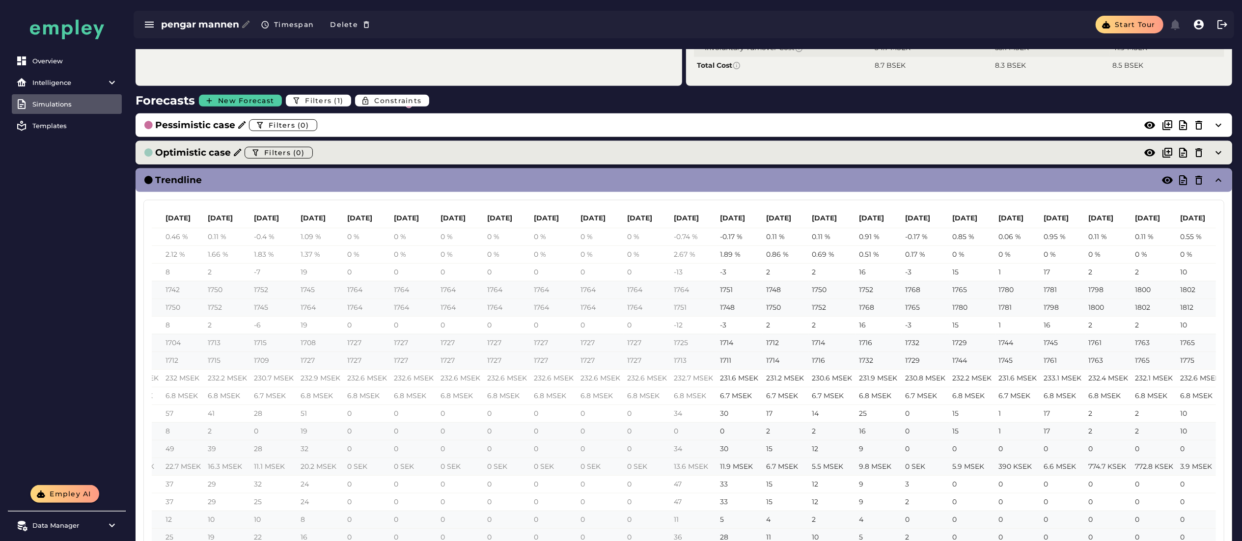
click at [350, 149] on div "Optimistic case Filters (0)" at bounding box center [673, 153] width 1061 height 16
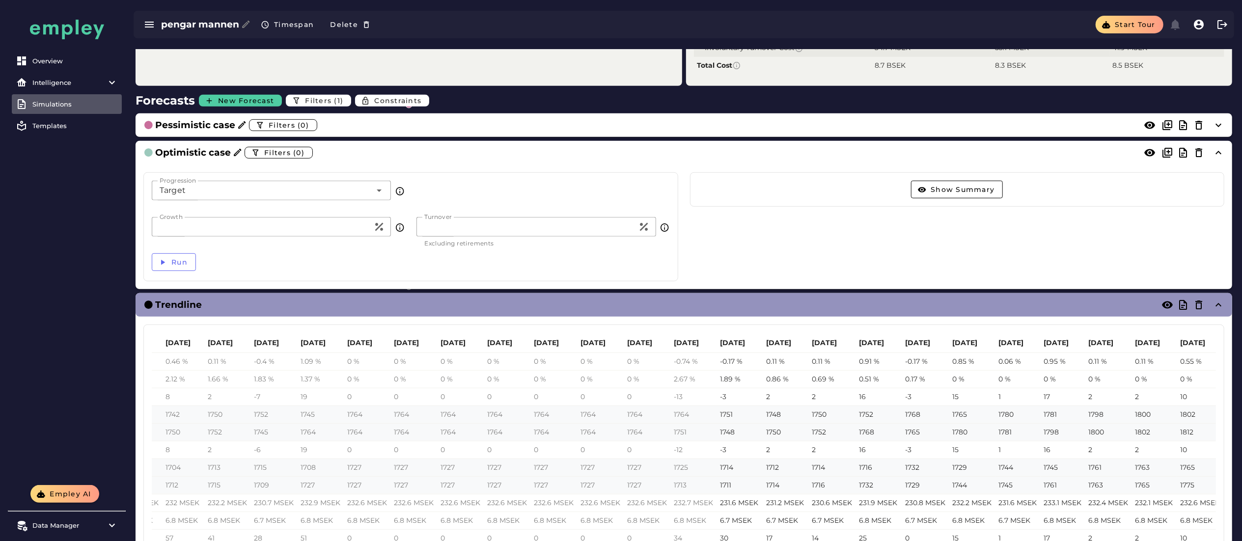
click at [236, 192] on div "Target ******" at bounding box center [262, 191] width 220 height 20
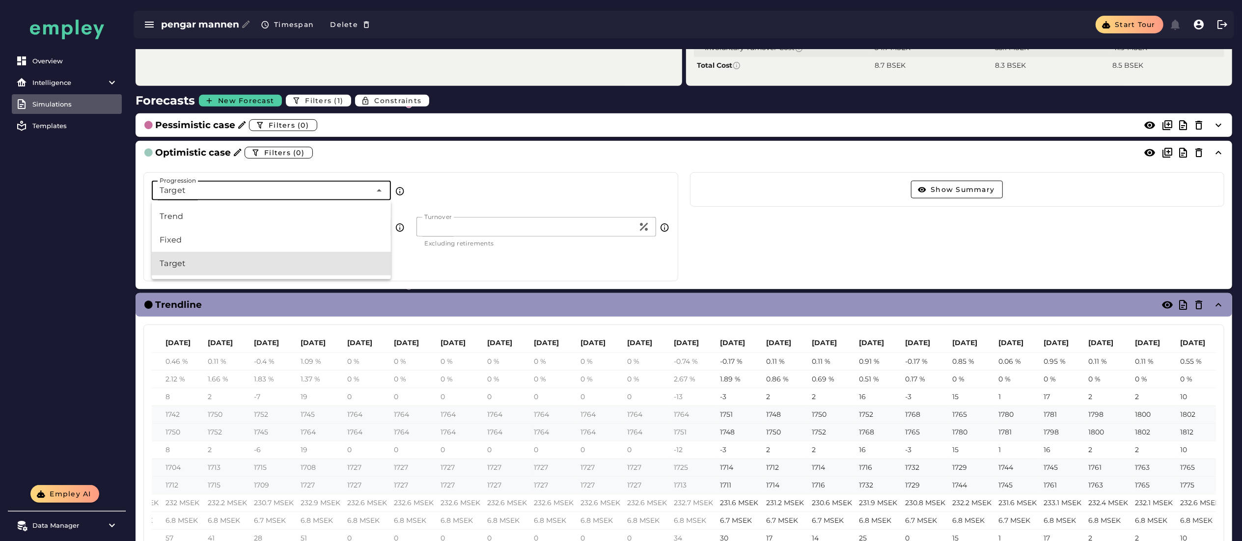
click at [492, 188] on div "Progression Target ****** Progression" at bounding box center [411, 196] width 530 height 42
click at [266, 194] on div "Target ******" at bounding box center [262, 191] width 220 height 20
click at [472, 193] on div "Progression Target ****** Progression" at bounding box center [411, 196] width 530 height 42
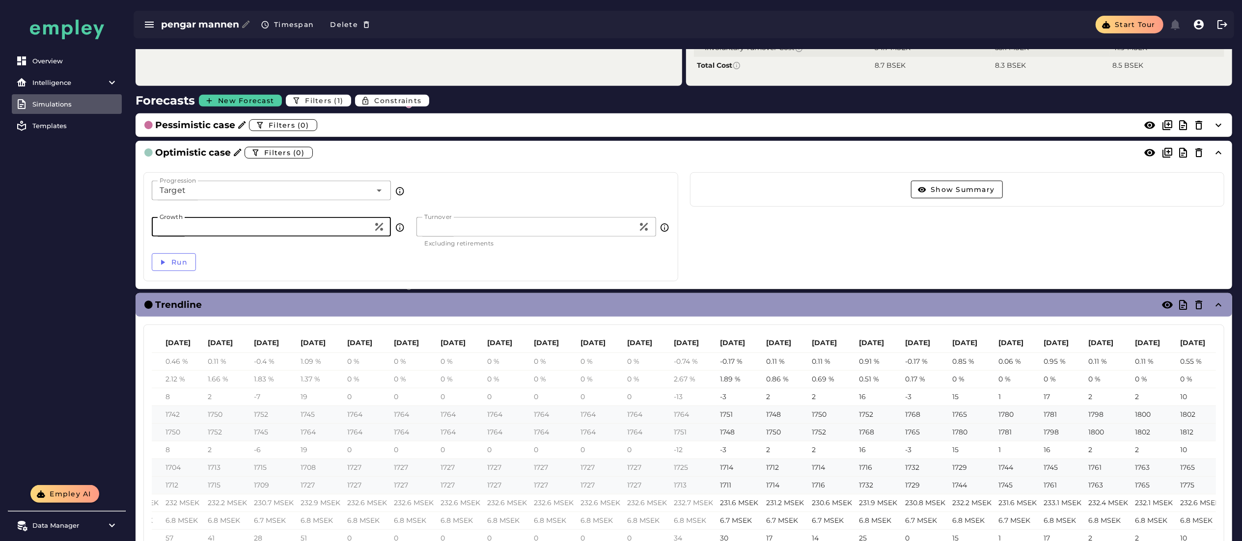
drag, startPoint x: 193, startPoint y: 225, endPoint x: 159, endPoint y: 224, distance: 33.9
click at [159, 224] on input "*" at bounding box center [263, 227] width 222 height 20
click at [184, 217] on input "*" at bounding box center [263, 227] width 222 height 20
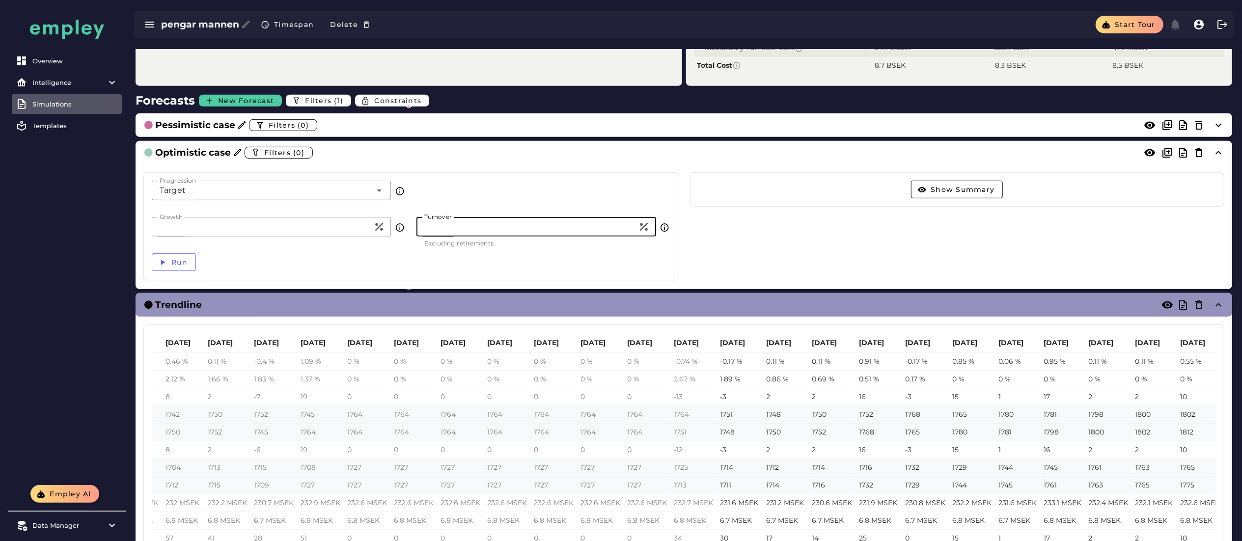
drag, startPoint x: 463, startPoint y: 235, endPoint x: 414, endPoint y: 233, distance: 49.1
click at [414, 233] on div "Turnover ** Turnover Excluding retirements" at bounding box center [543, 232] width 265 height 30
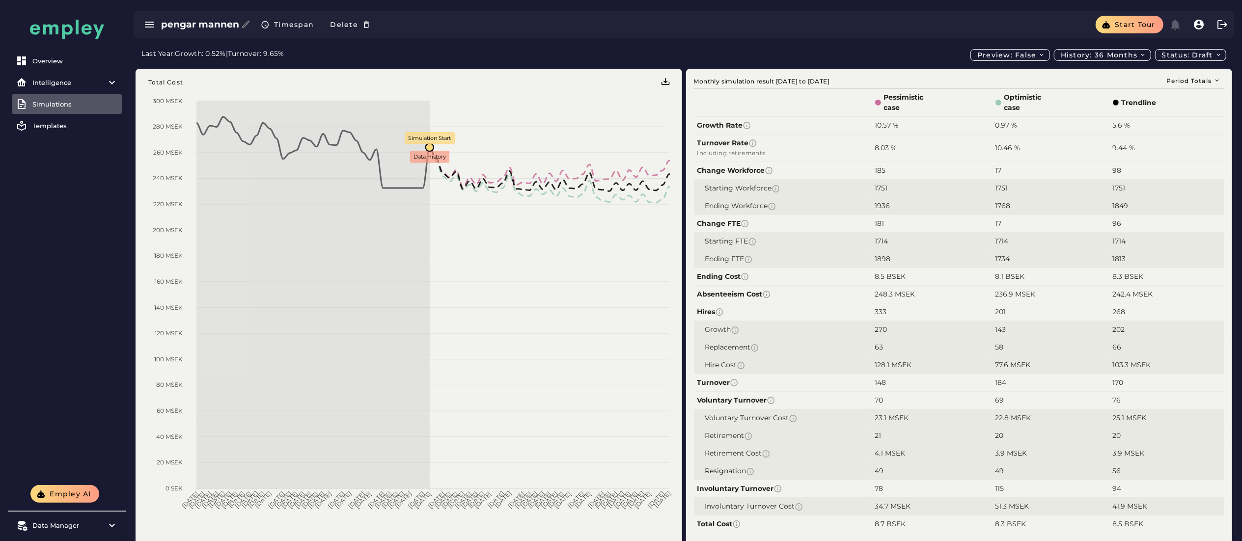
scroll to position [2, 0]
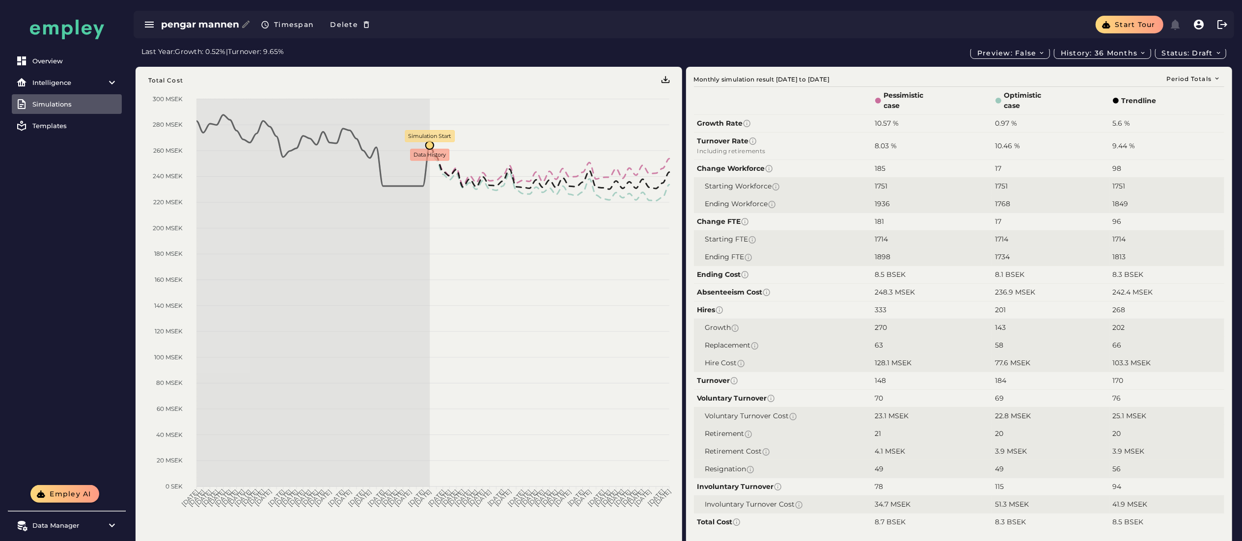
click at [894, 96] on span "Trendline" at bounding box center [1139, 101] width 35 height 10
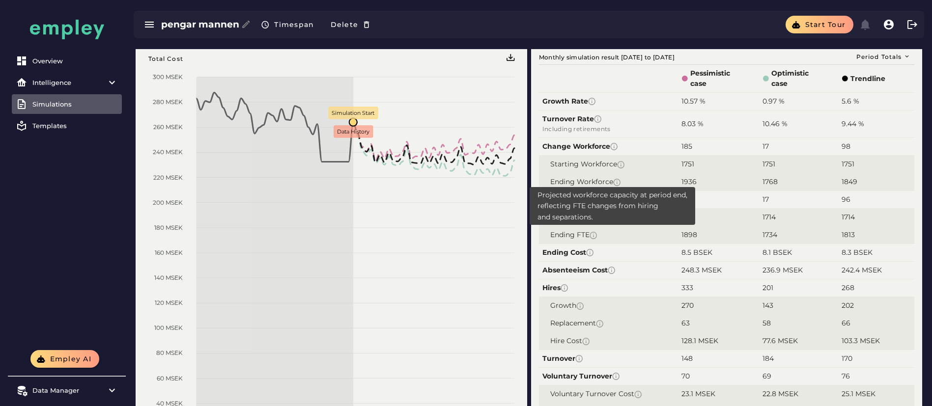
scroll to position [37, 0]
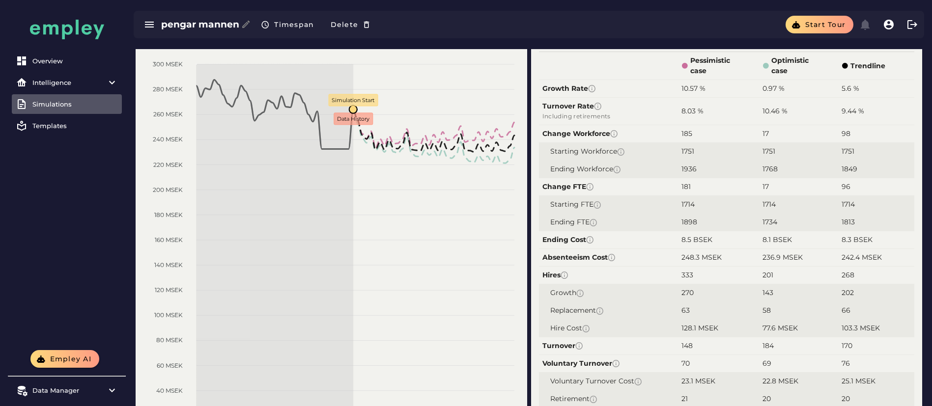
click at [664, 233] on td "Ending Cost" at bounding box center [608, 240] width 139 height 18
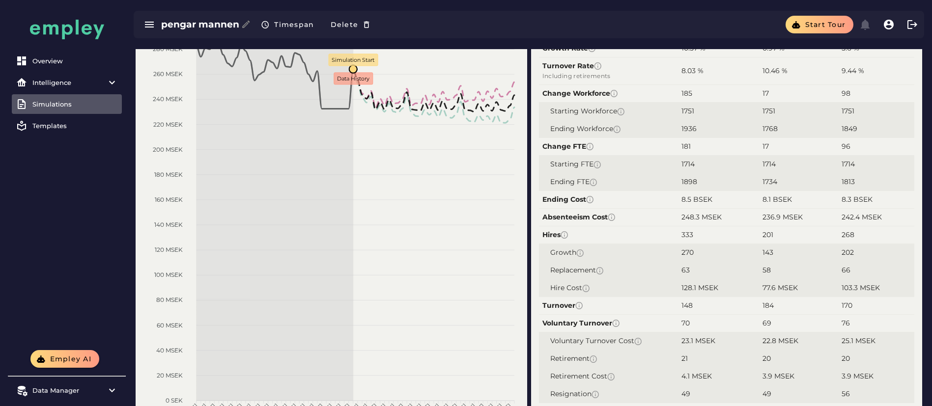
scroll to position [0, 0]
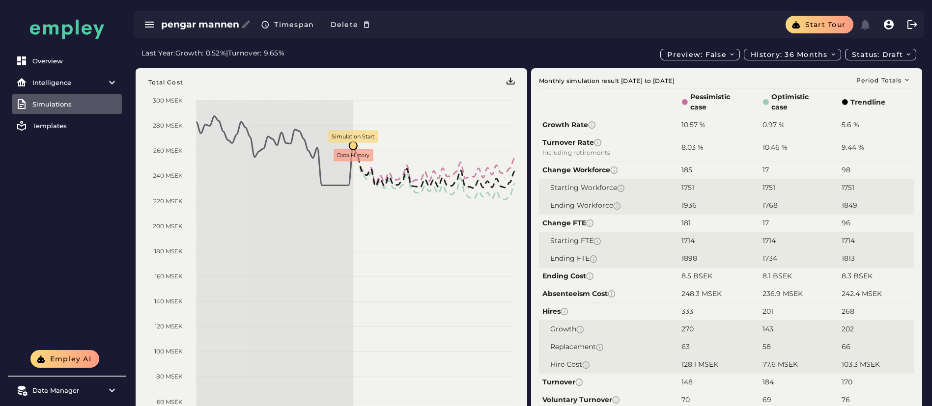
click at [864, 102] on span "Trendline" at bounding box center [867, 102] width 35 height 10
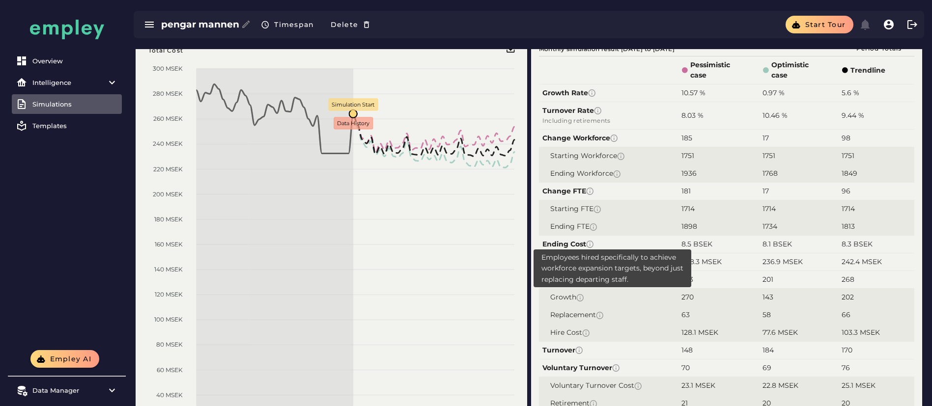
scroll to position [31, 0]
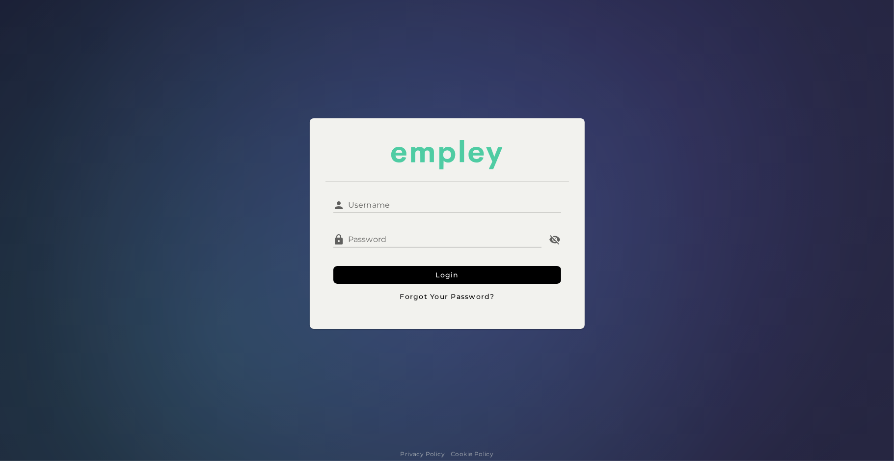
click at [398, 201] on input "Username" at bounding box center [453, 202] width 216 height 24
type input "**********"
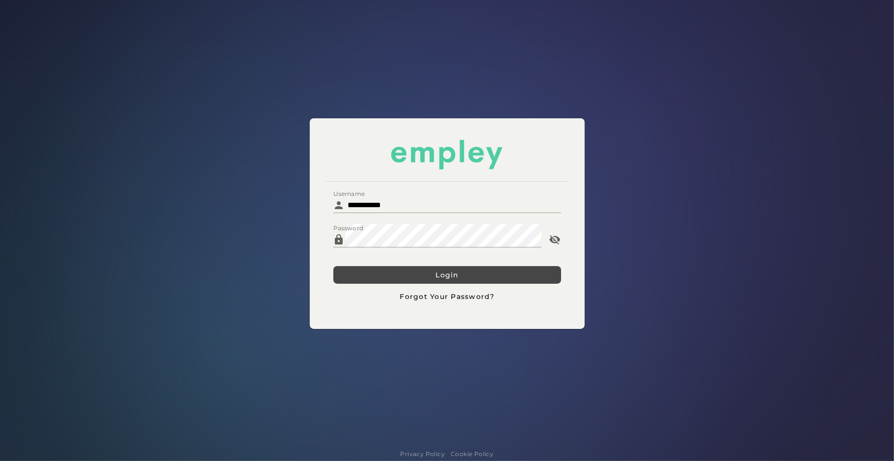
click at [405, 268] on button "Login" at bounding box center [448, 275] width 228 height 18
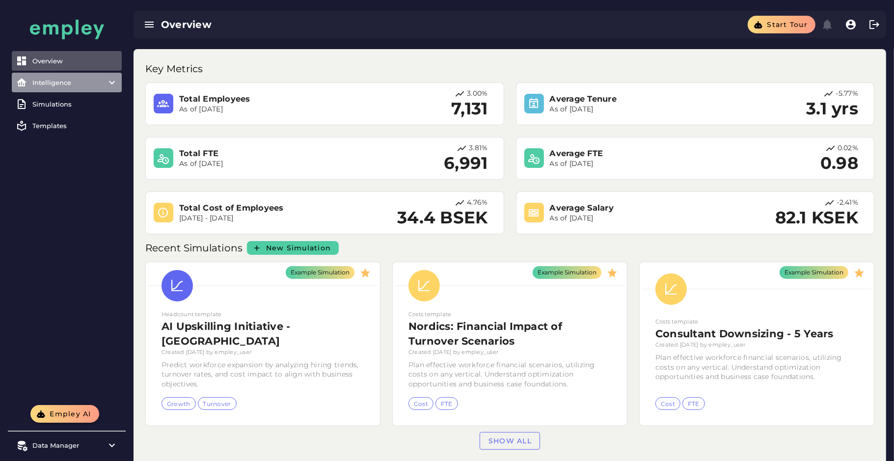
click at [72, 84] on div "Intelligence" at bounding box center [66, 83] width 69 height 8
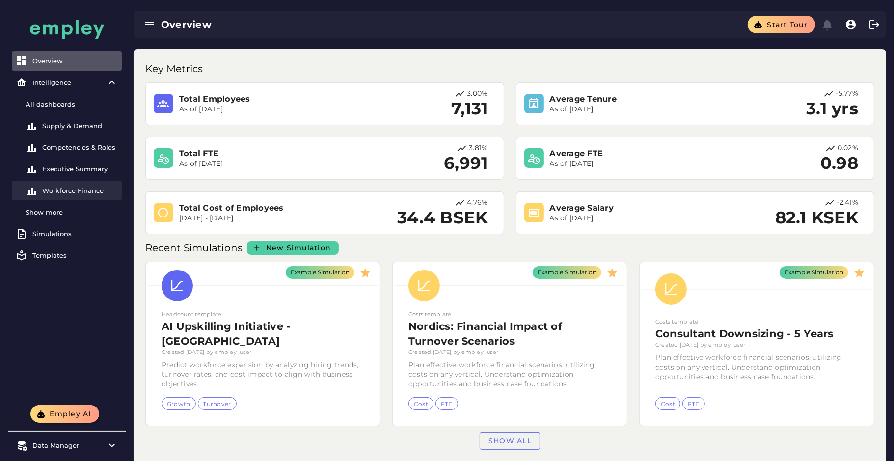
click at [81, 192] on div "Workforce Finance" at bounding box center [80, 191] width 76 height 8
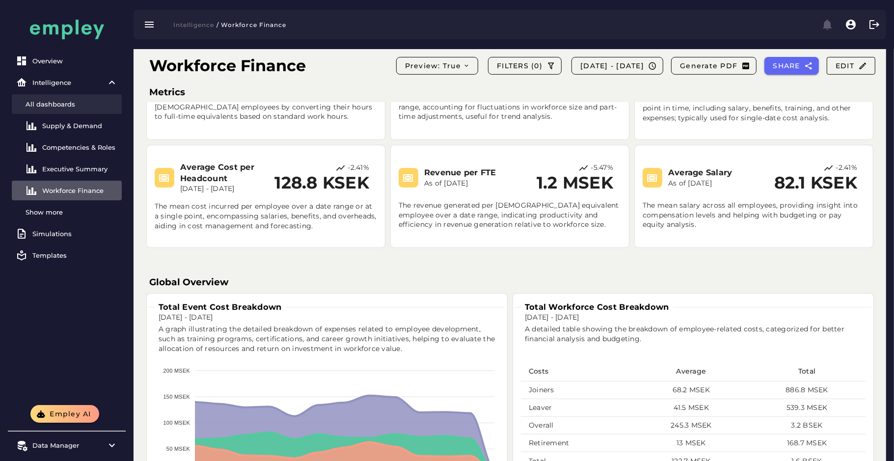
scroll to position [118, 0]
click at [101, 132] on link "Supply & Demand" at bounding box center [67, 126] width 110 height 20
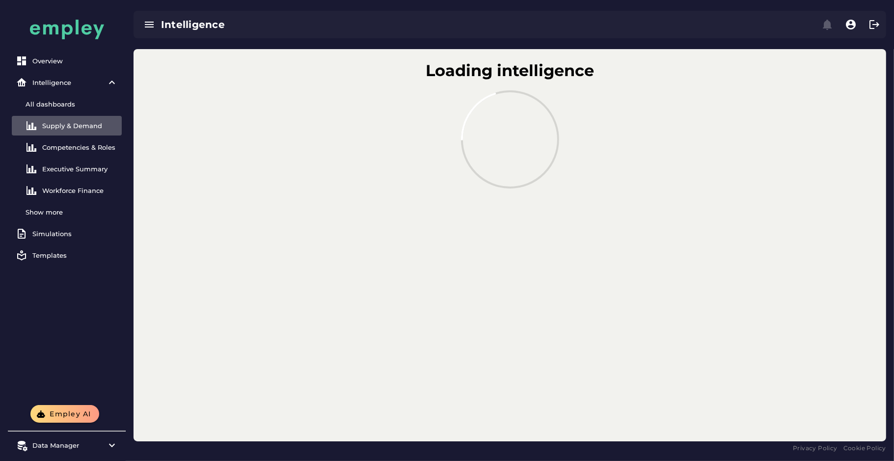
click at [8, 225] on div "Overview Intelligence All dashboards Supply & Demand Competencies & Roles Execu…" at bounding box center [67, 159] width 118 height 224
